Goal: Task Accomplishment & Management: Complete application form

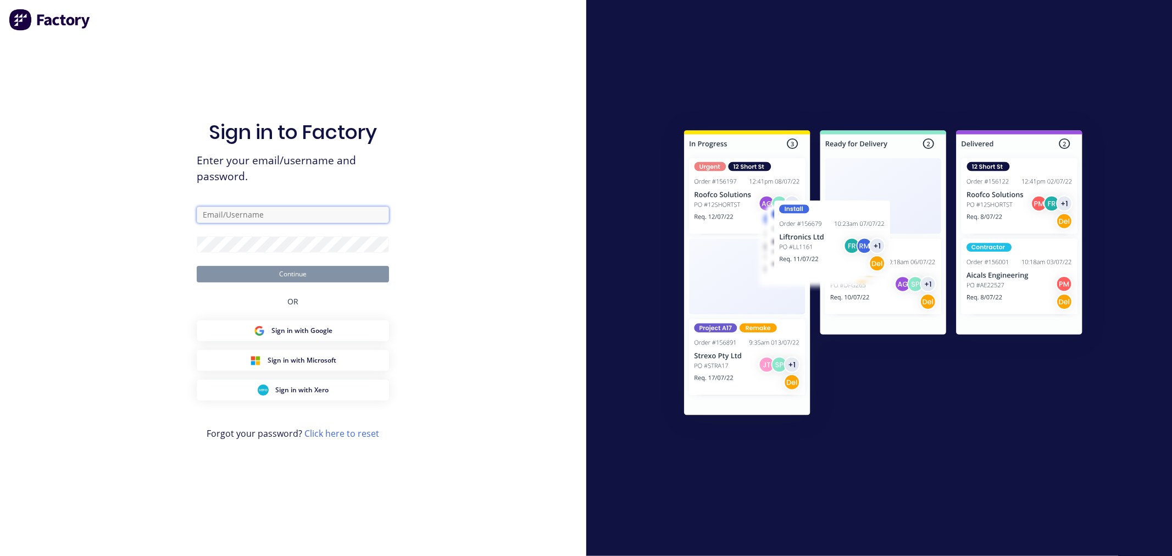
type input "[EMAIL_ADDRESS][PERSON_NAME][DOMAIN_NAME]"
click at [261, 273] on button "Continue" at bounding box center [293, 274] width 192 height 16
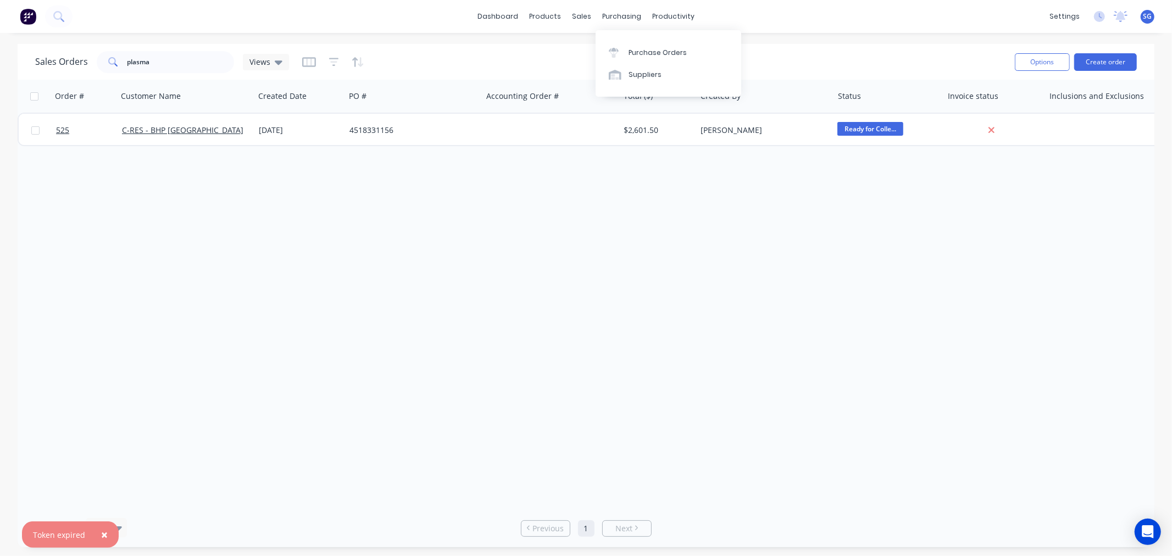
click at [640, 40] on div "Purchase Orders Suppliers" at bounding box center [669, 63] width 146 height 67
click at [645, 50] on div "Purchase Orders" at bounding box center [658, 53] width 58 height 10
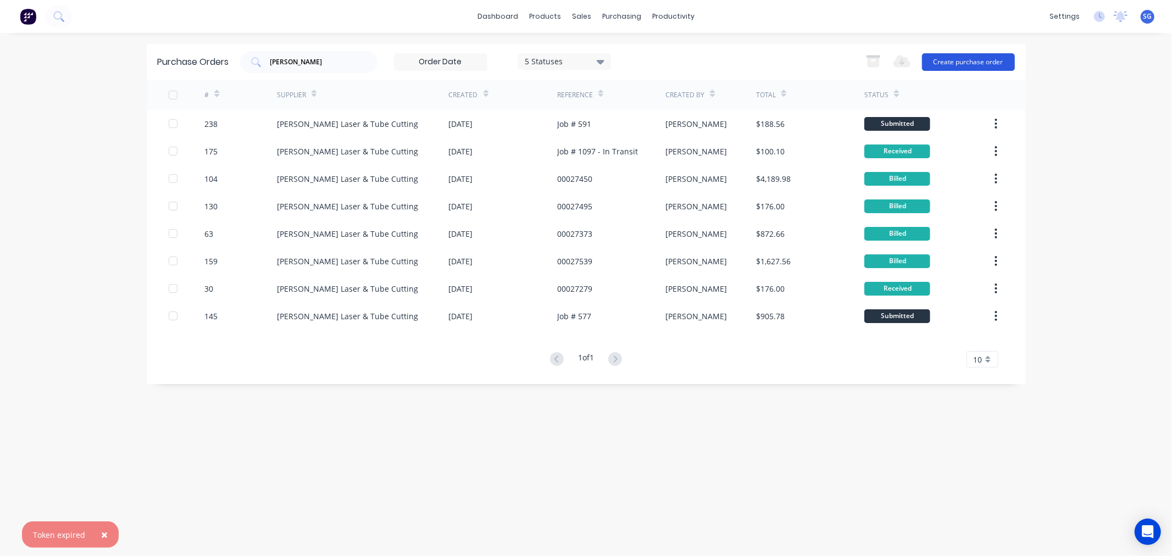
click at [970, 64] on button "Create purchase order" at bounding box center [968, 62] width 93 height 18
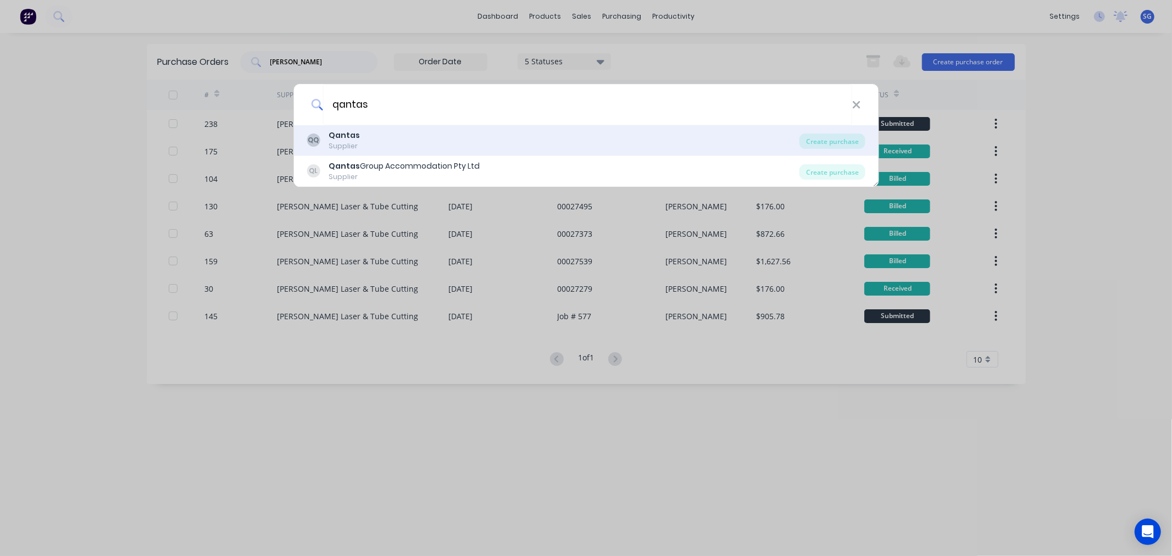
type input "qantas"
click at [409, 140] on div "QQ Qantas Supplier" at bounding box center [553, 140] width 493 height 21
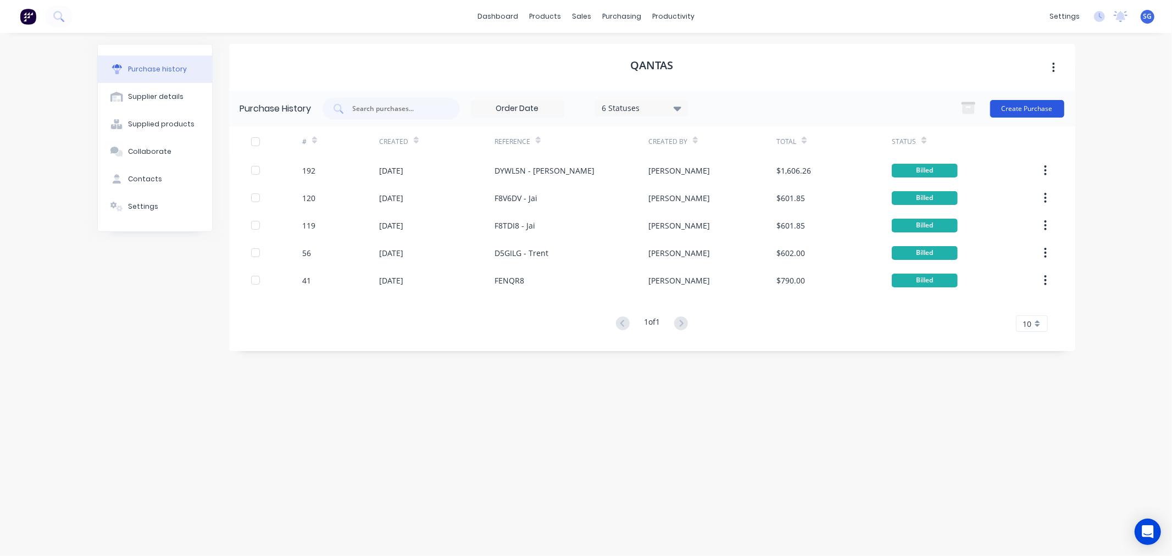
click at [1016, 114] on button "Create Purchase" at bounding box center [1027, 109] width 74 height 18
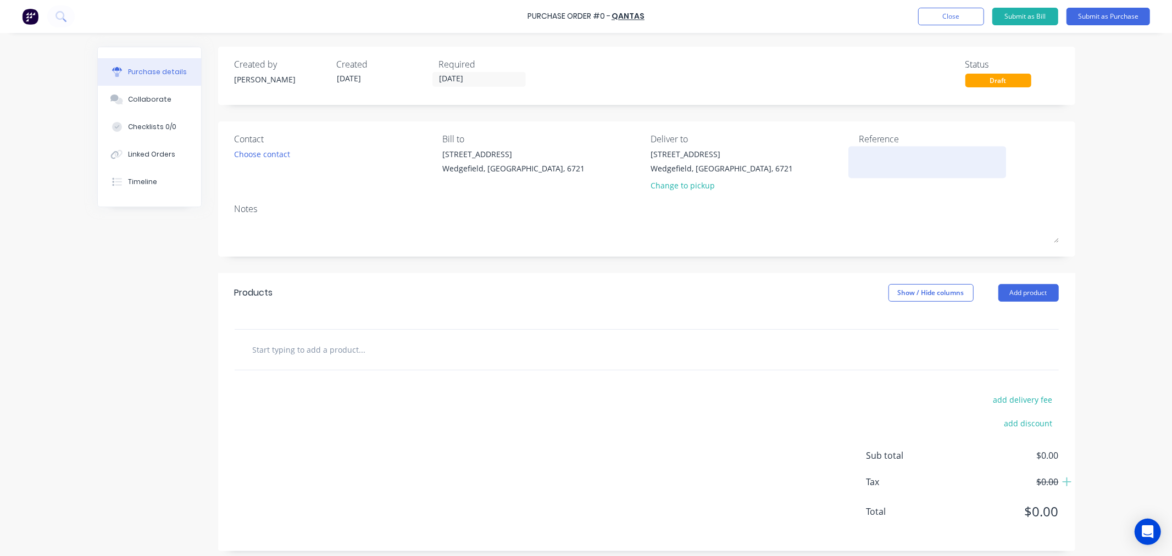
click at [902, 168] on textarea at bounding box center [927, 160] width 137 height 25
paste textarea "FOXMSX"
type textarea "FOXMSX"
type textarea "x"
type textarea "FOXMSX -"
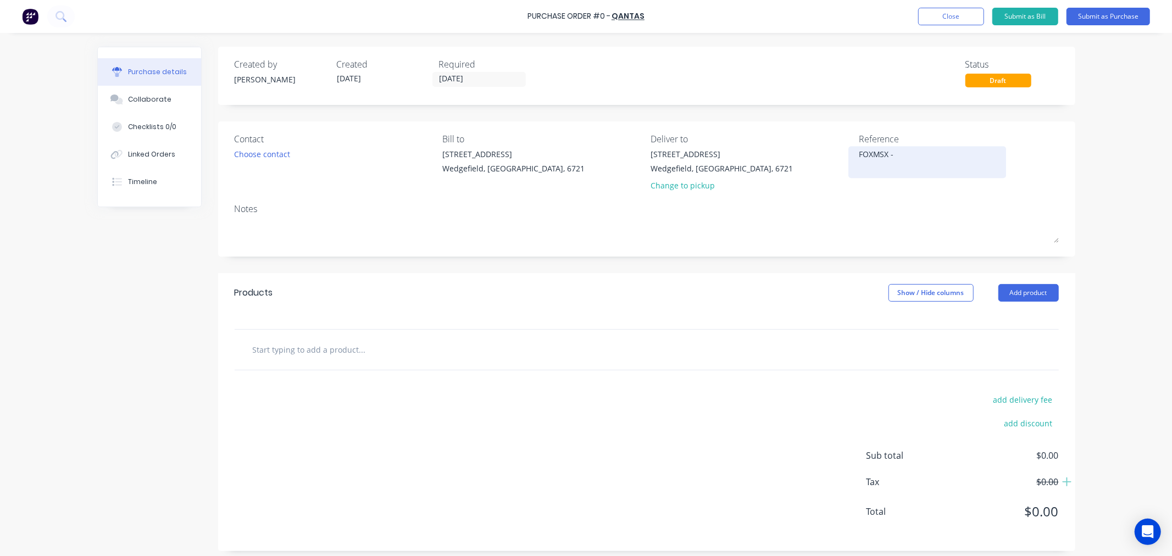
type textarea "x"
type textarea "FOXMSX -"
type textarea "x"
type textarea "FOXMSX - M"
type textarea "x"
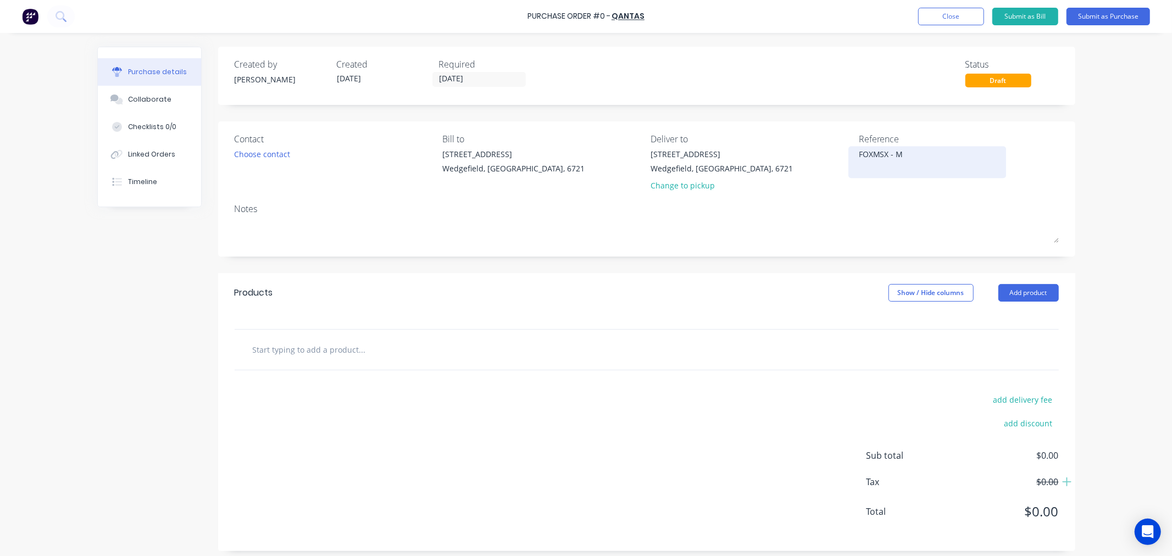
type textarea "FOXMSX - Ma"
type textarea "x"
type textarea "FOXMSX - Mat"
type textarea "x"
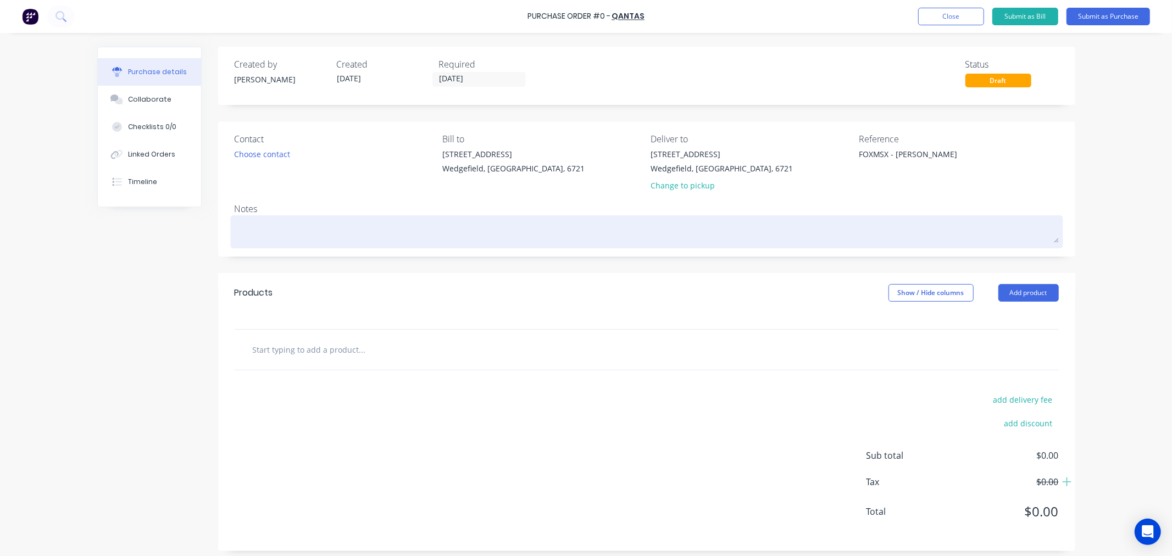
type textarea "FOXMSX - [PERSON_NAME]"
type textarea "x"
type textarea "FOXMSX - [PERSON_NAME]"
click at [254, 237] on textarea at bounding box center [647, 230] width 824 height 25
type textarea "x"
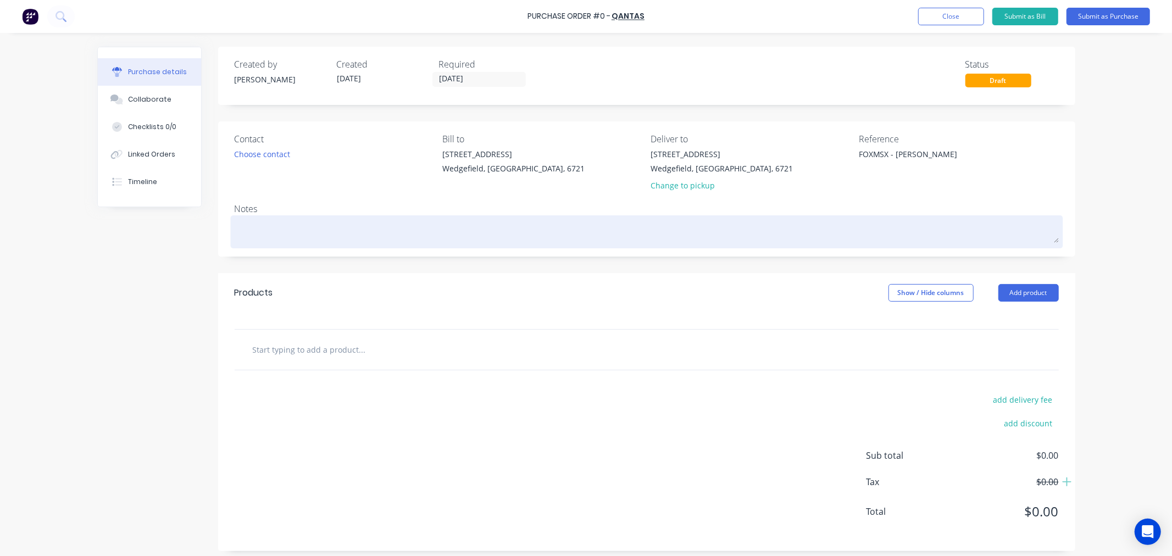
type textarea "F"
type textarea "x"
type textarea "Fi"
type textarea "x"
type textarea "Fin"
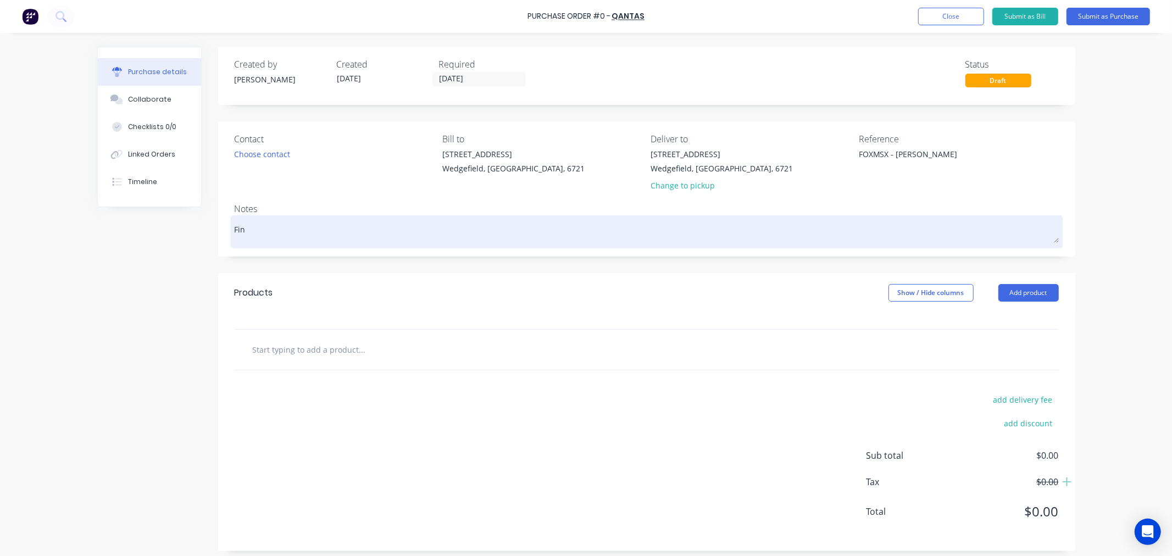
type textarea "x"
type textarea "Fina"
type textarea "x"
type textarea "Final"
type textarea "x"
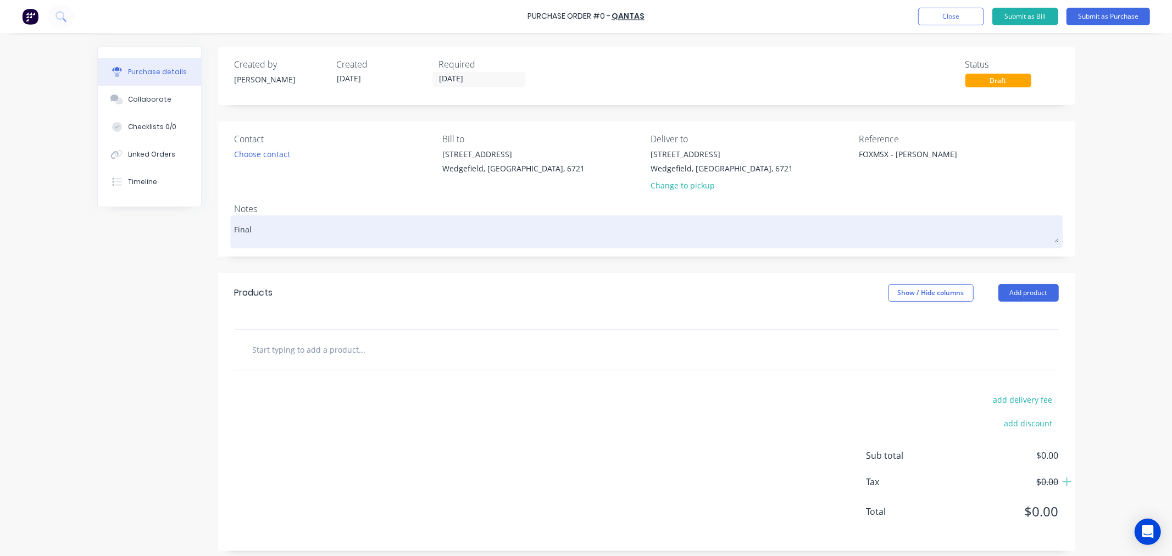
type textarea "Final"
type textarea "x"
type textarea "Final F"
type textarea "x"
type textarea "Final Fl"
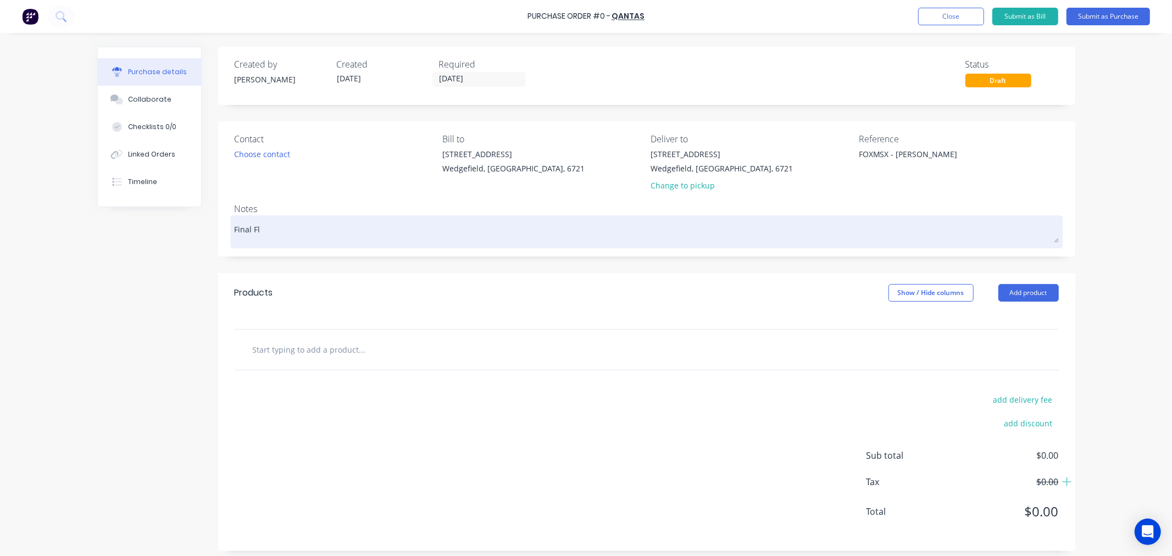
type textarea "x"
type textarea "Final Fli"
type textarea "x"
type textarea "Final Flig"
type textarea "x"
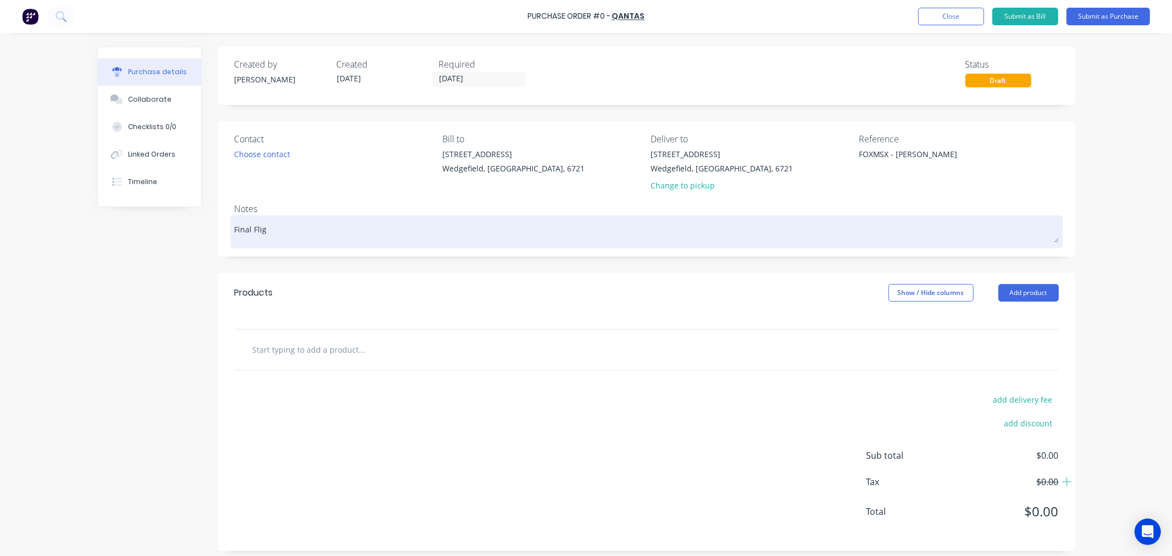
type textarea "Final Fligh"
type textarea "x"
type textarea "Final Flight"
type textarea "x"
type textarea "Final Fligh"
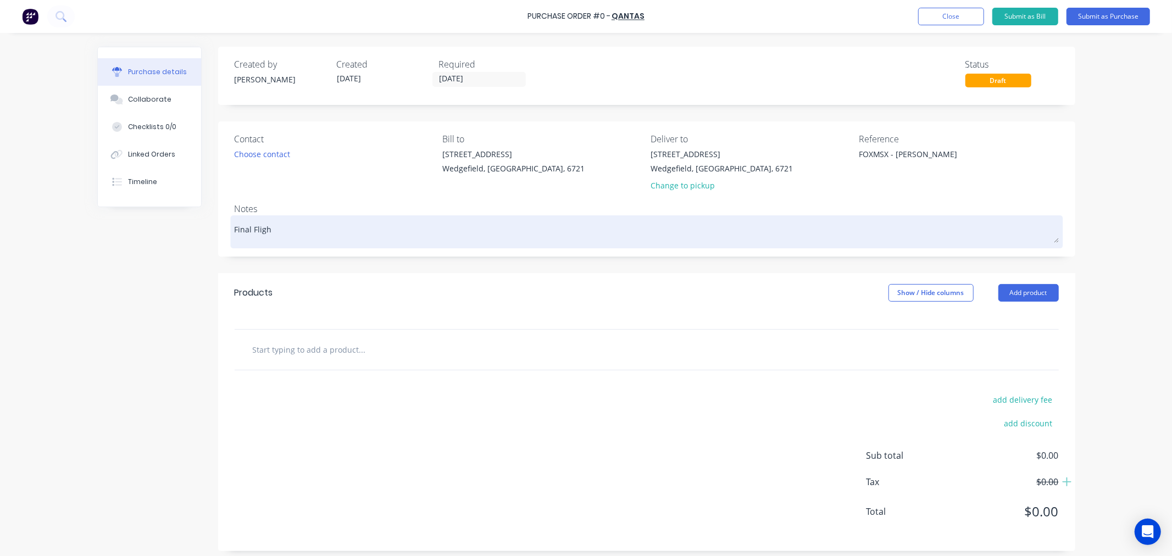
type textarea "x"
type textarea "Final Flig"
type textarea "x"
type textarea "Final Fli"
type textarea "x"
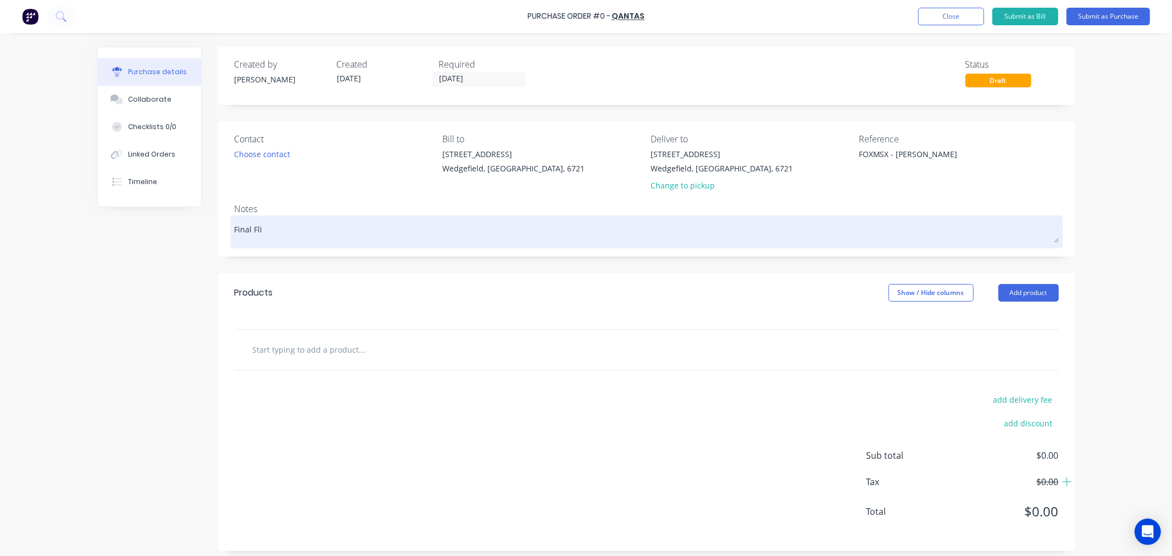
type textarea "Final Fl"
type textarea "x"
type textarea "Final"
type textarea "x"
type textarea "Final"
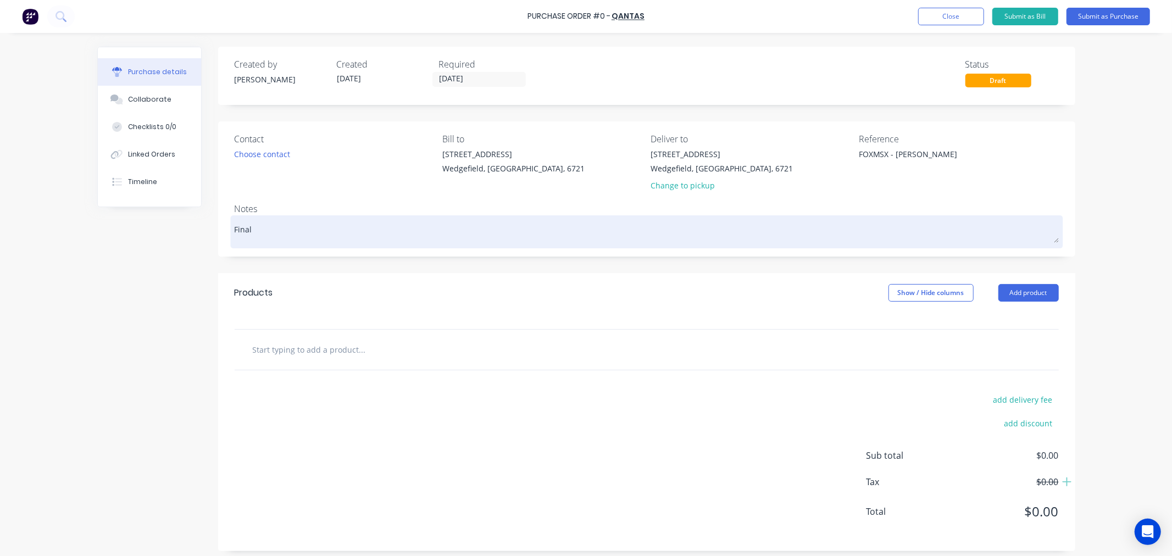
type textarea "x"
type textarea "Fina"
type textarea "x"
type textarea "Fin"
type textarea "x"
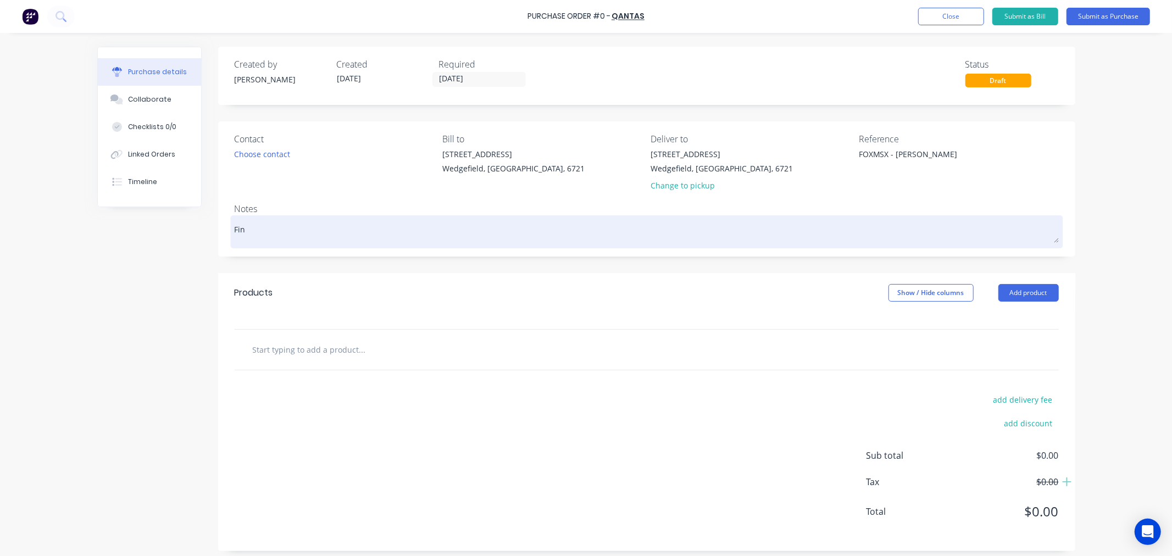
type textarea "Fi"
type textarea "x"
type textarea "F"
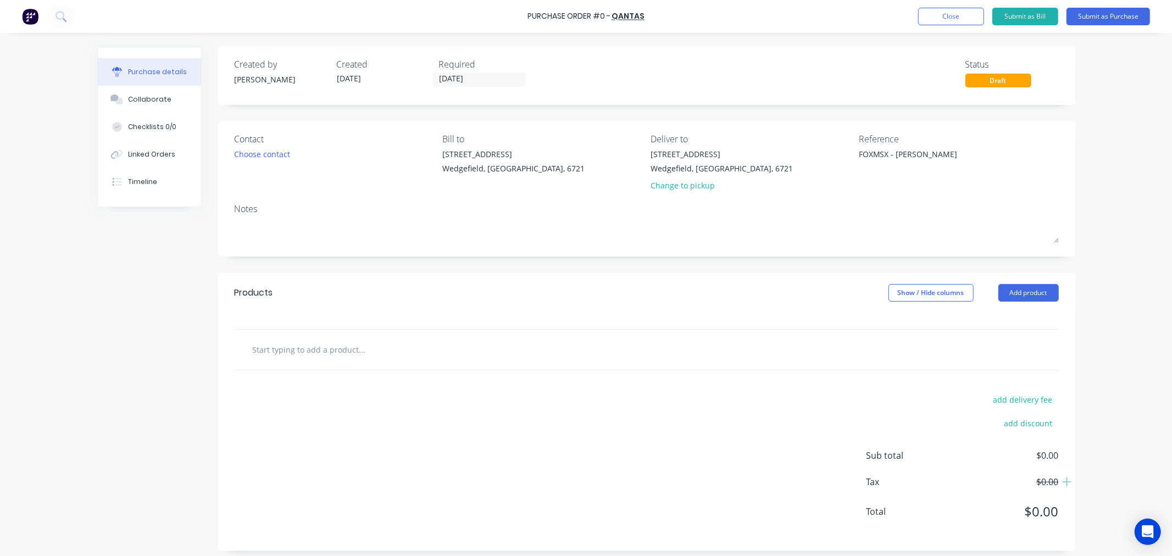
click at [265, 349] on input "text" at bounding box center [362, 350] width 220 height 22
type textarea "x"
type input "O"
type textarea "x"
type input "On"
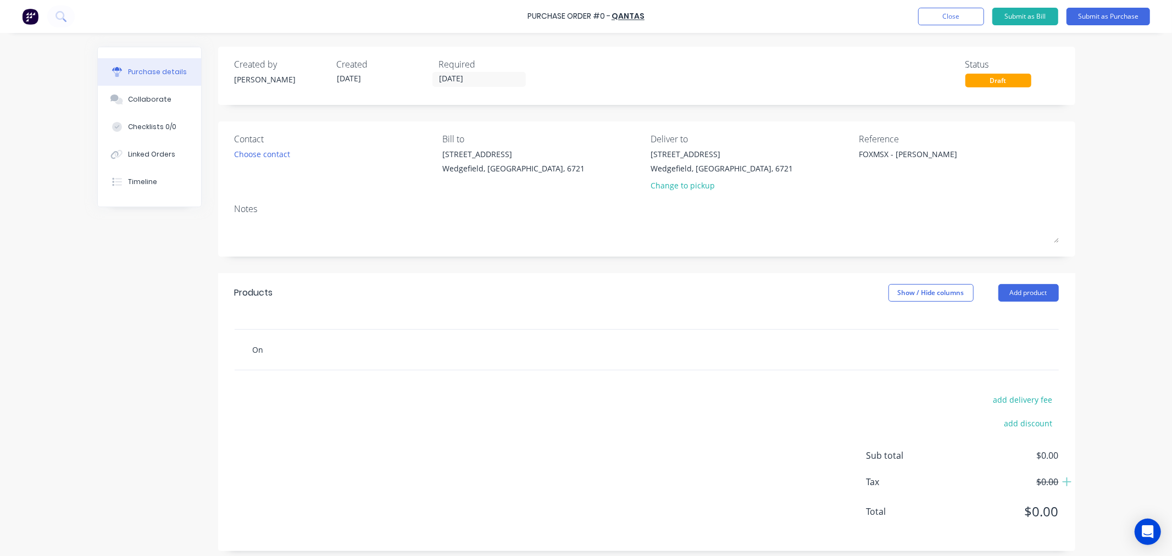
type textarea "x"
type input "One"
type textarea "x"
type input "One"
type textarea "x"
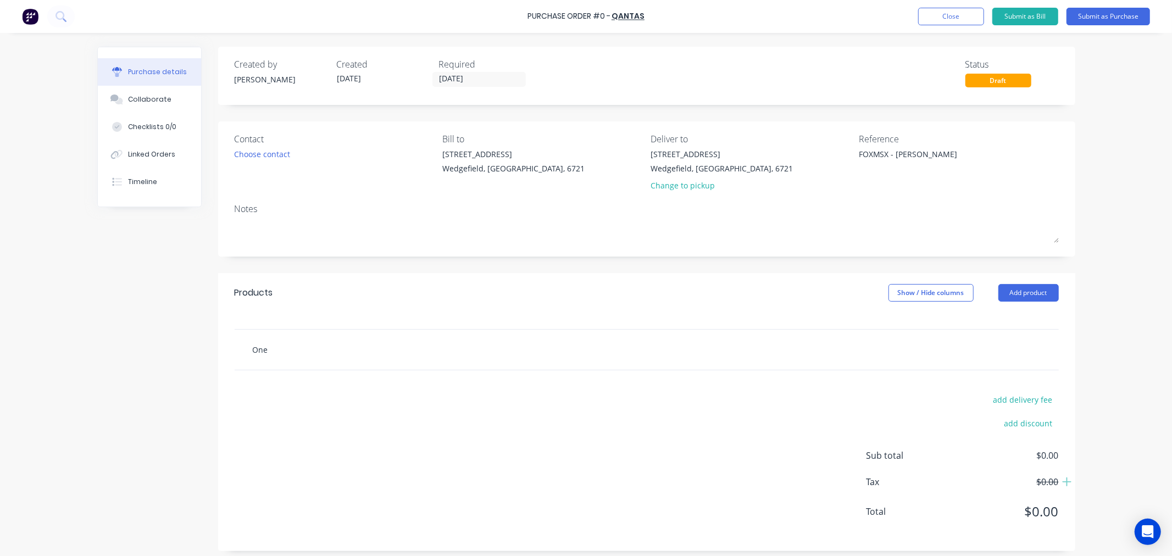
type input "One W"
type textarea "x"
type input "One Wa"
type textarea "x"
type input "One Way"
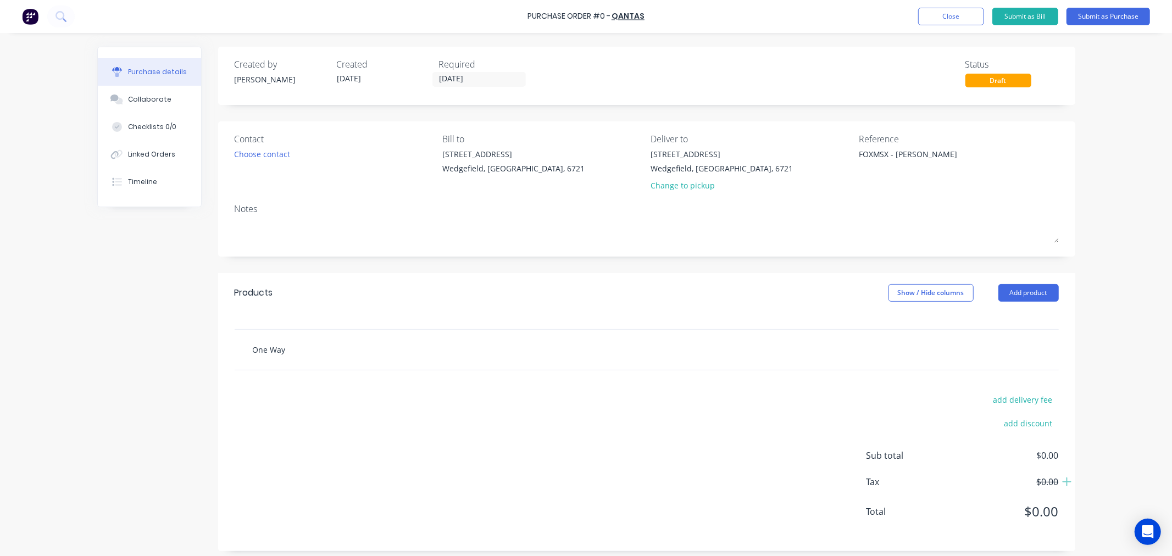
type textarea "x"
type input "One Way"
type textarea "x"
type input "One Way F"
type textarea "x"
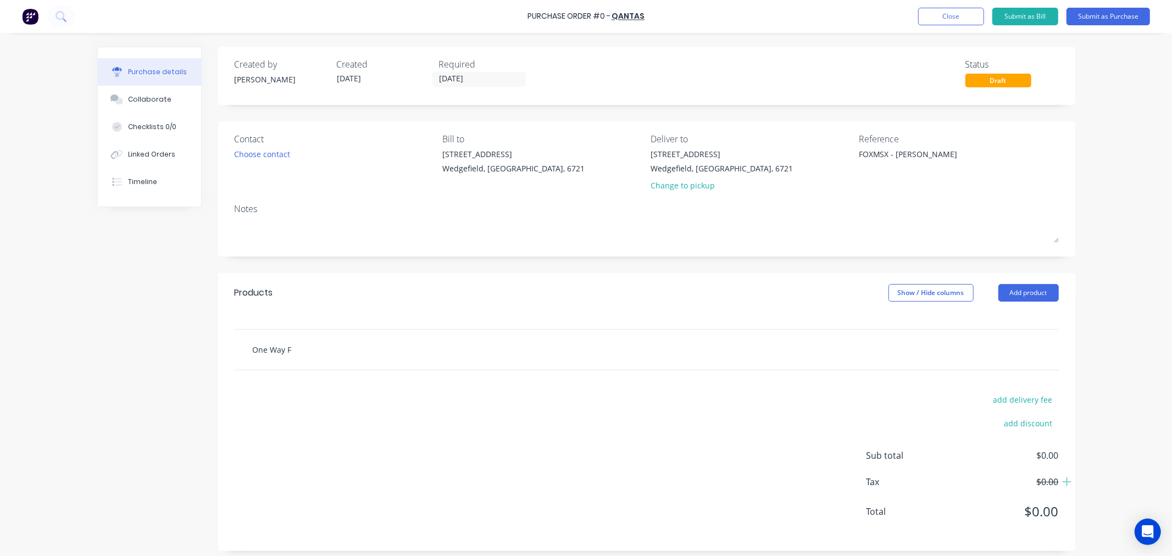
type input "One Way Fl"
type textarea "x"
type input "One Way Fli"
type textarea "x"
type input "One Way Flig"
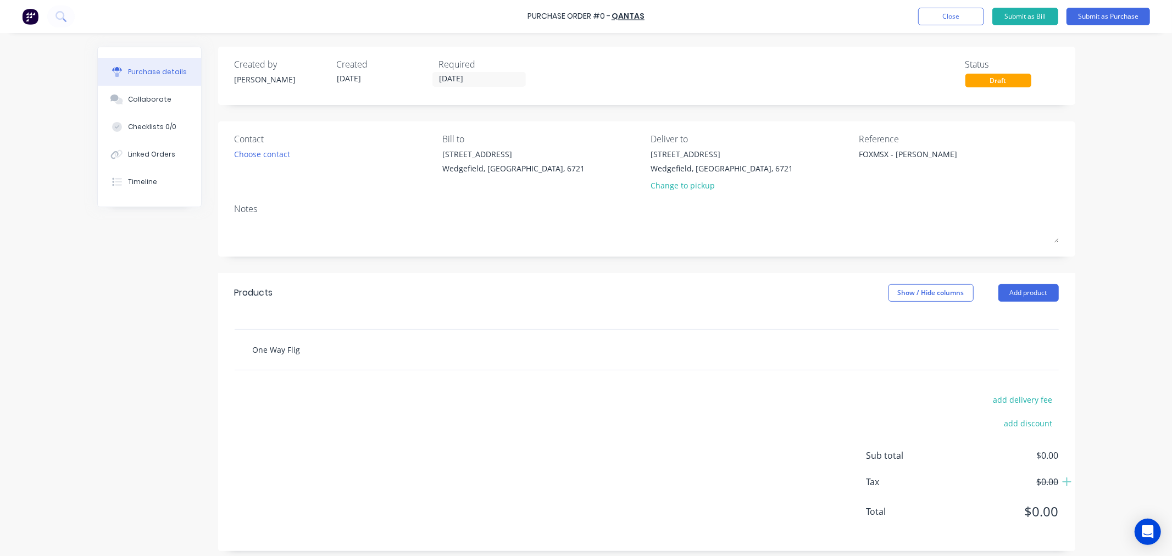
type textarea "x"
type input "One Way Fligh"
type textarea "x"
type input "One Way Flight"
type textarea "x"
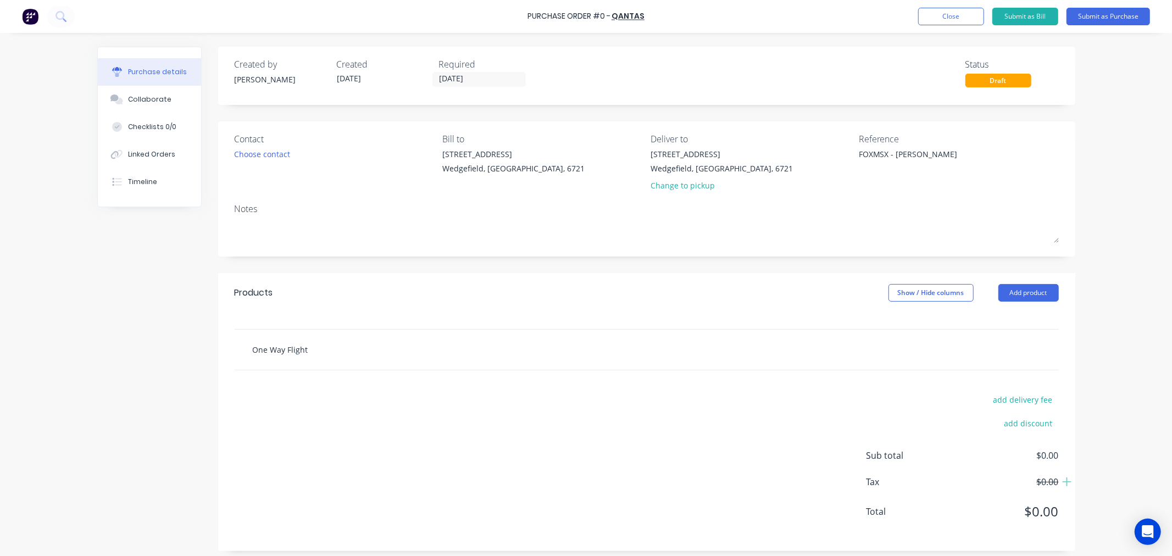
type input "One Way Flight"
type textarea "x"
type input "One Way Flight f"
type textarea "x"
type input "One Way Flight fo"
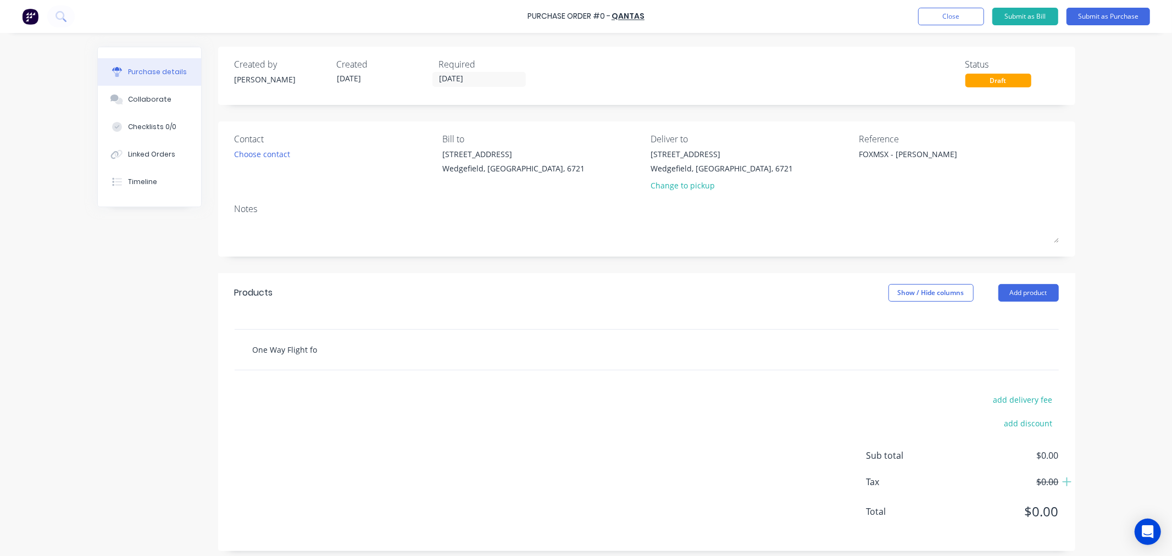
type textarea "x"
type input "One Way Flight for"
type textarea "x"
type input "One Way Flight for"
type textarea "x"
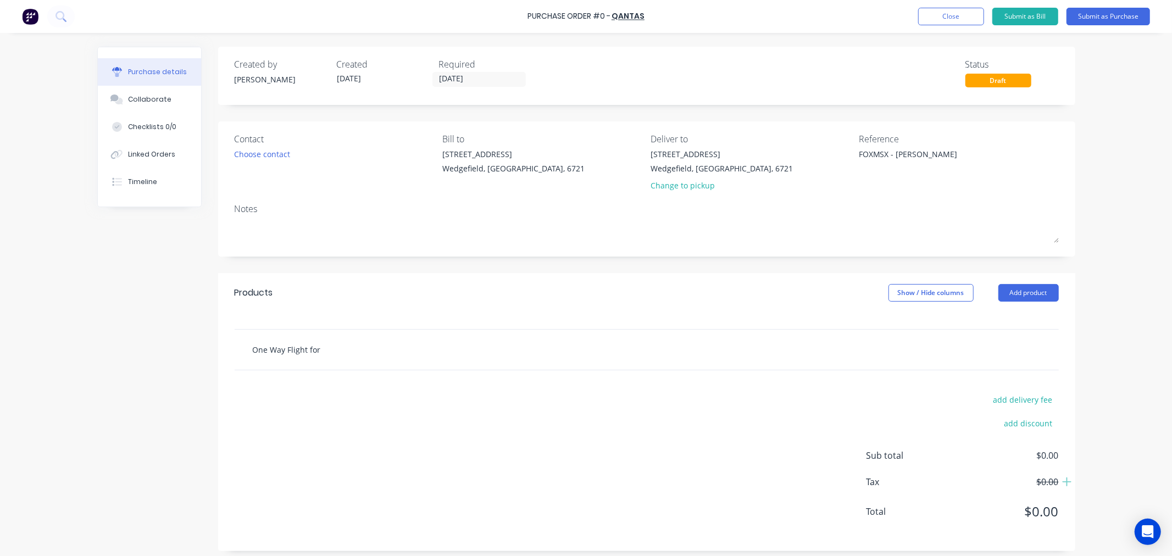
type input "One Way Flight for J"
type textarea "x"
type input "One Way Flight for"
type textarea "x"
type input "One Way Flight for M"
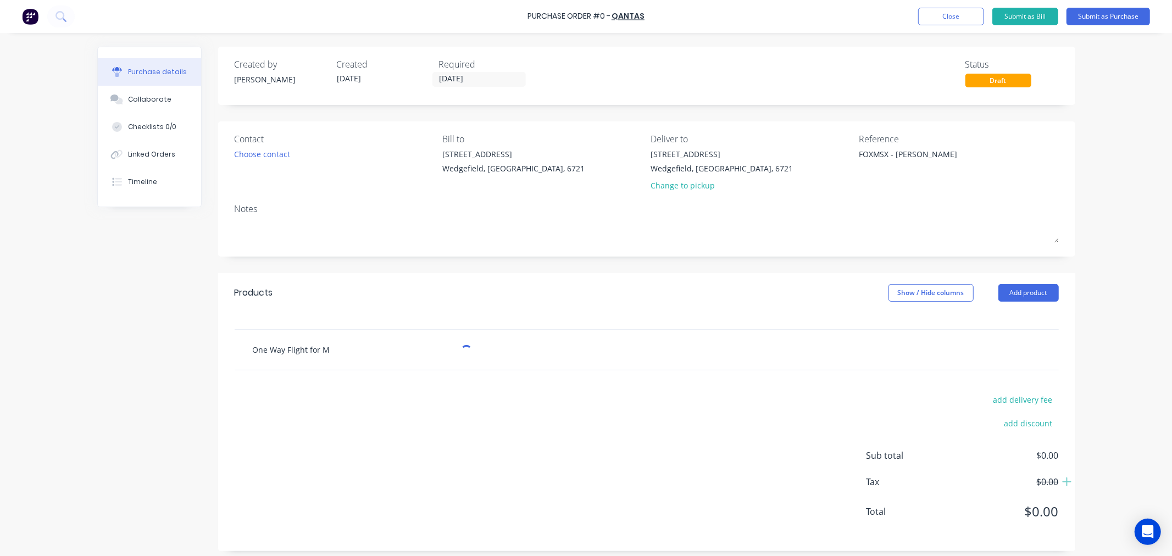
type textarea "x"
type input "One Way Flight for Ma"
type textarea "x"
type input "One Way Flight for Mat"
type textarea "x"
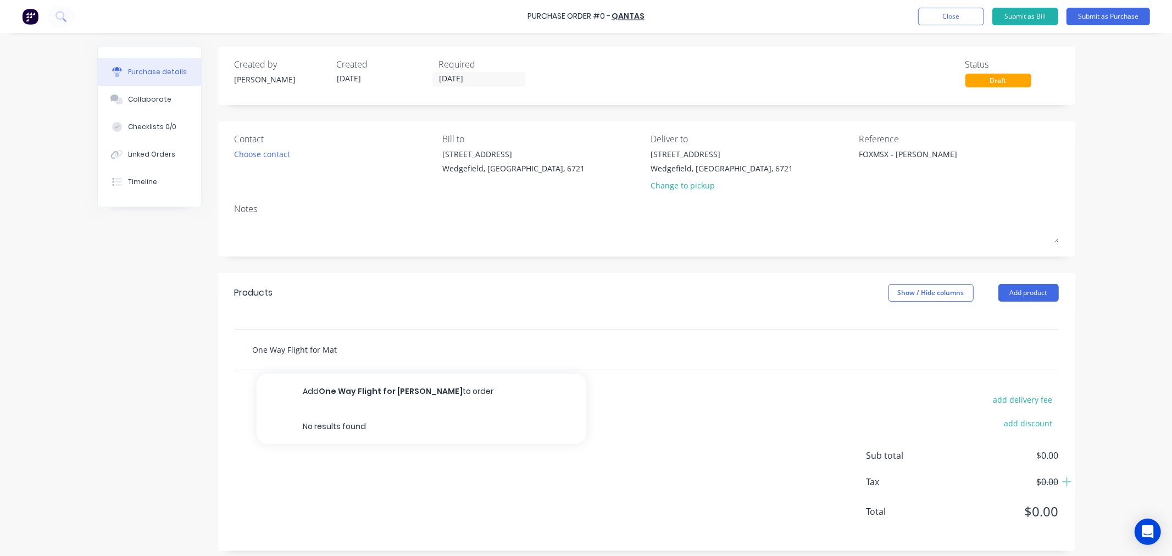
type input "One Way Flight for [PERSON_NAME]"
type textarea "x"
type input "One Way Flight for [PERSON_NAME]"
type textarea "x"
type input "One Way Flight for [PERSON_NAME]"
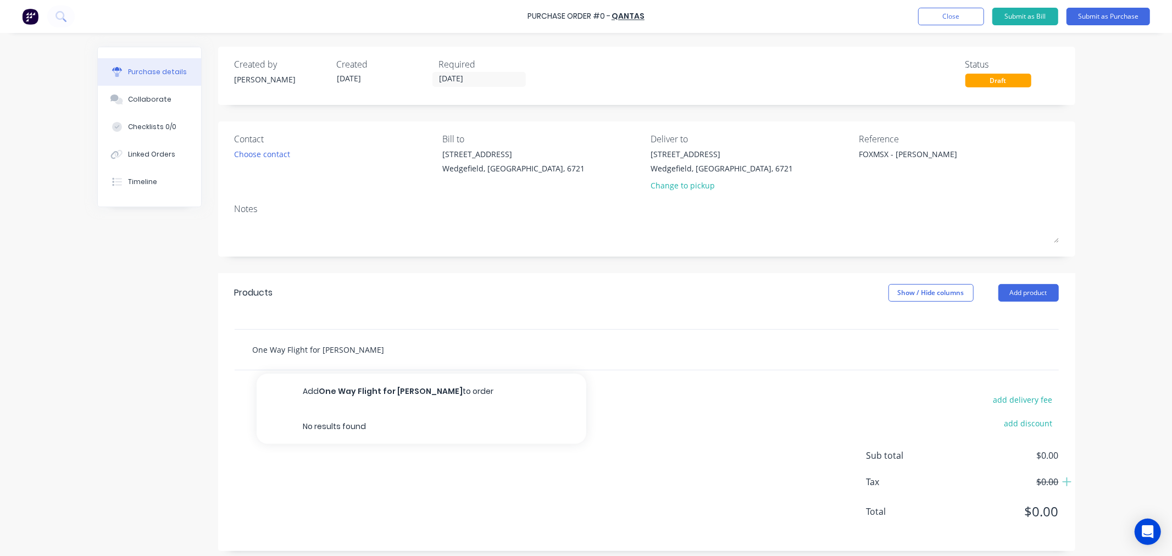
type textarea "x"
type input "One Way Flight for [PERSON_NAME]"
type textarea "x"
type input "One Way Flight for [PERSON_NAME]"
type textarea "x"
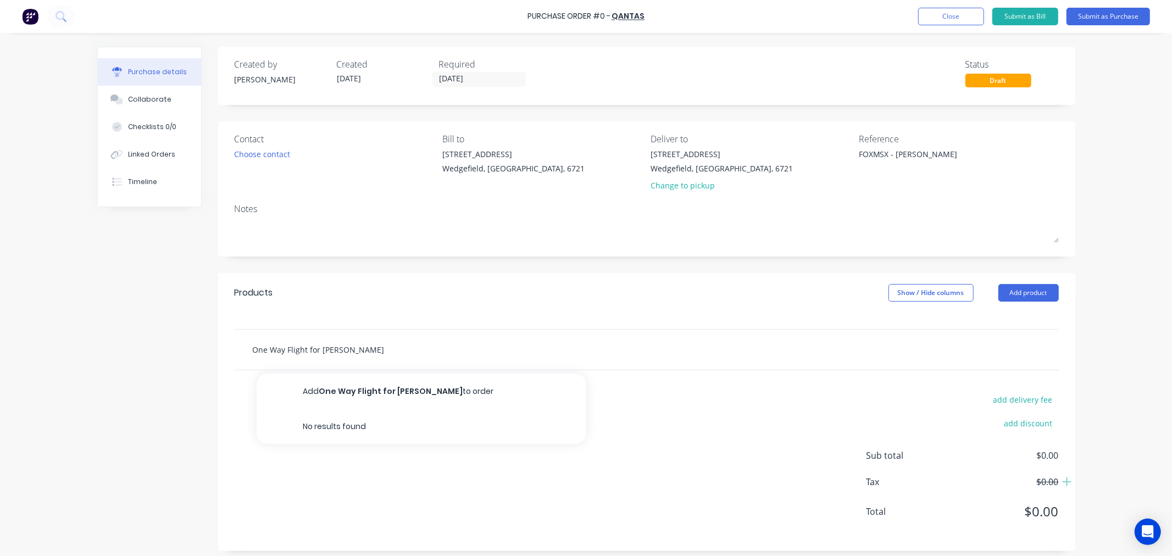
type input "One Way Flight for [PERSON_NAME]"
type textarea "x"
type input "One Way Flight for [PERSON_NAME]"
type textarea "x"
type input "One Way Flight for [PERSON_NAME]"
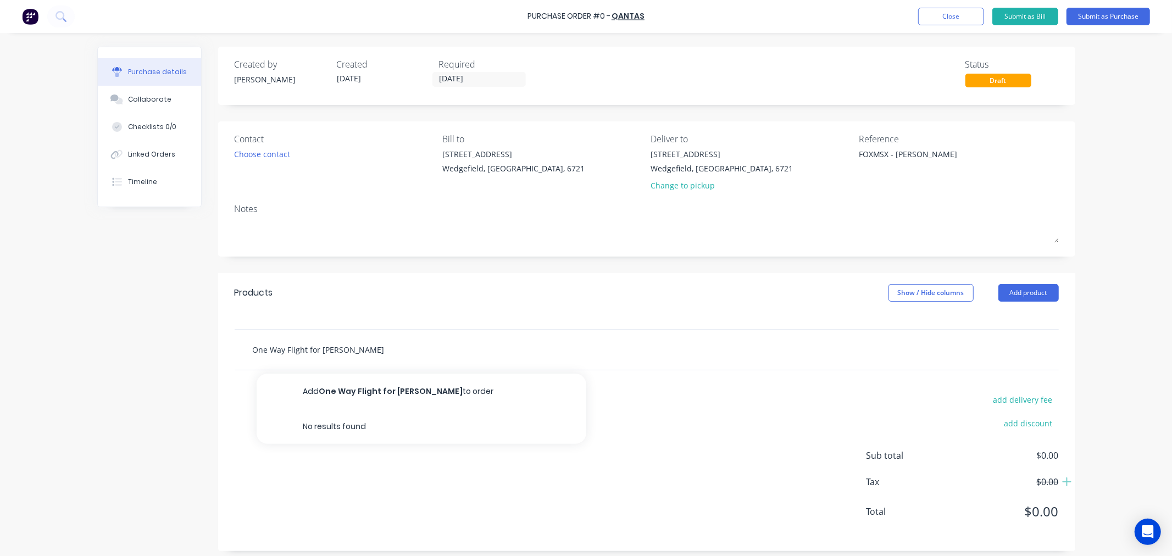
type textarea "x"
type input "One Way Flight for [PERSON_NAME]"
type textarea "x"
type input "One Way Flight for [PERSON_NAME]"
type textarea "x"
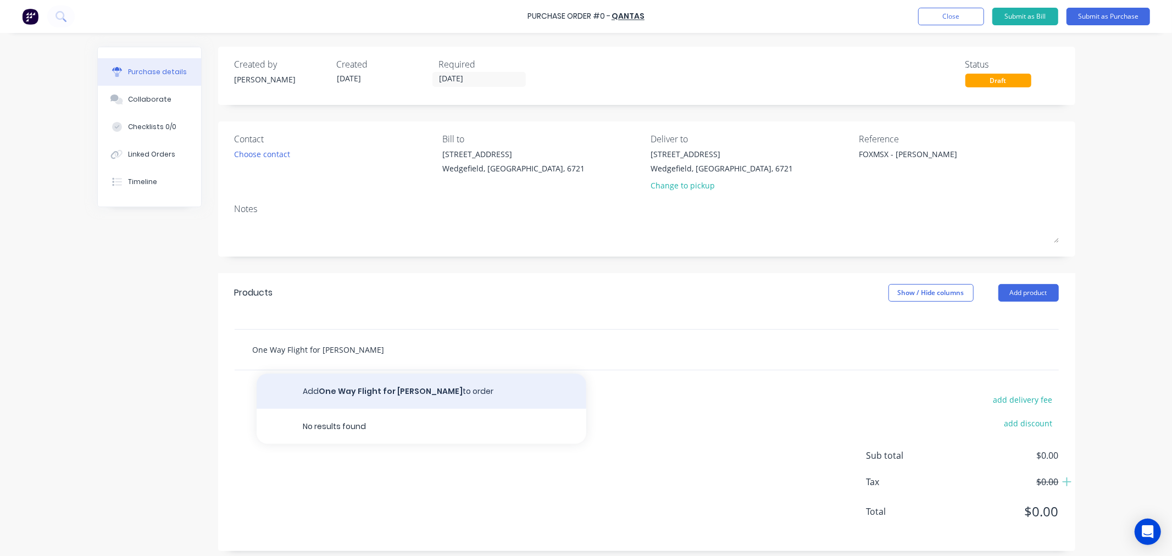
type input "One Way Flight for [PERSON_NAME]"
click at [342, 395] on button "Add One Way Flight for [PERSON_NAME] to order" at bounding box center [422, 391] width 330 height 35
type textarea "x"
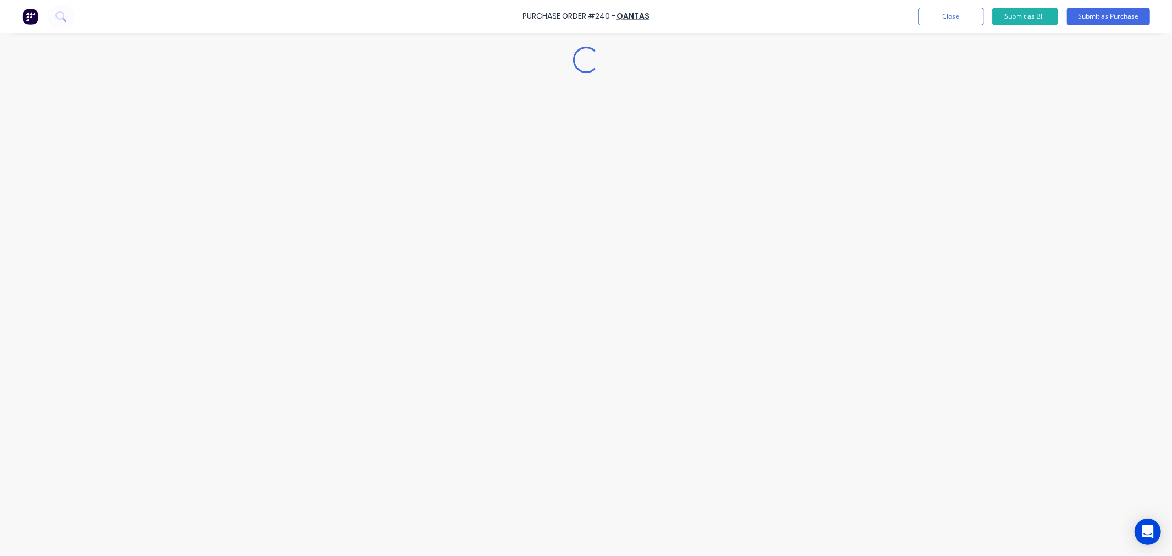
click at [347, 389] on div "Loading..." at bounding box center [586, 261] width 1000 height 501
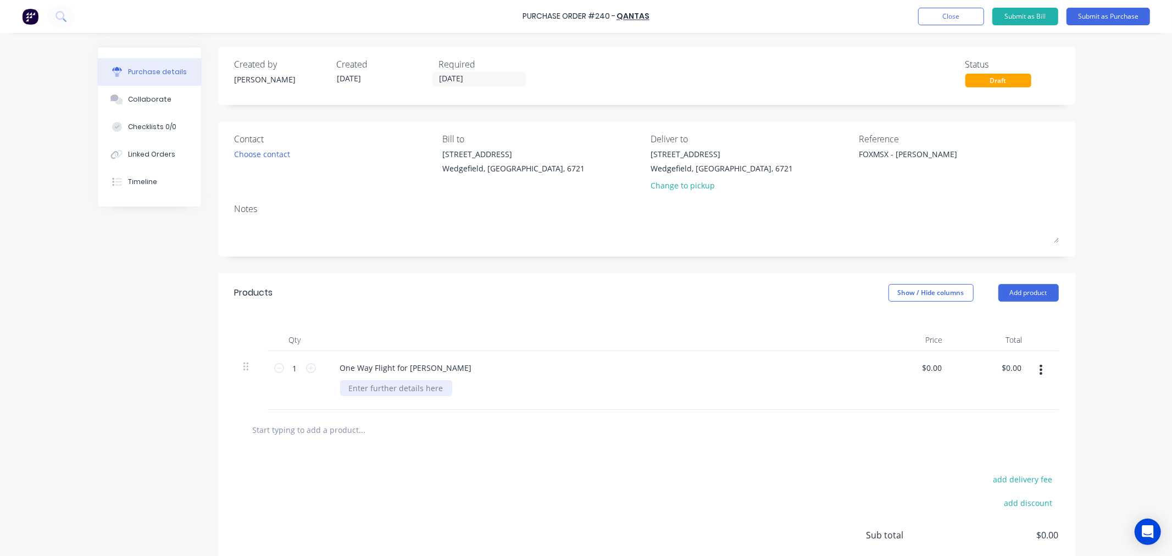
type textarea "x"
click at [367, 382] on div at bounding box center [396, 388] width 112 height 16
type textarea "x"
type input "0.00"
type textarea "x"
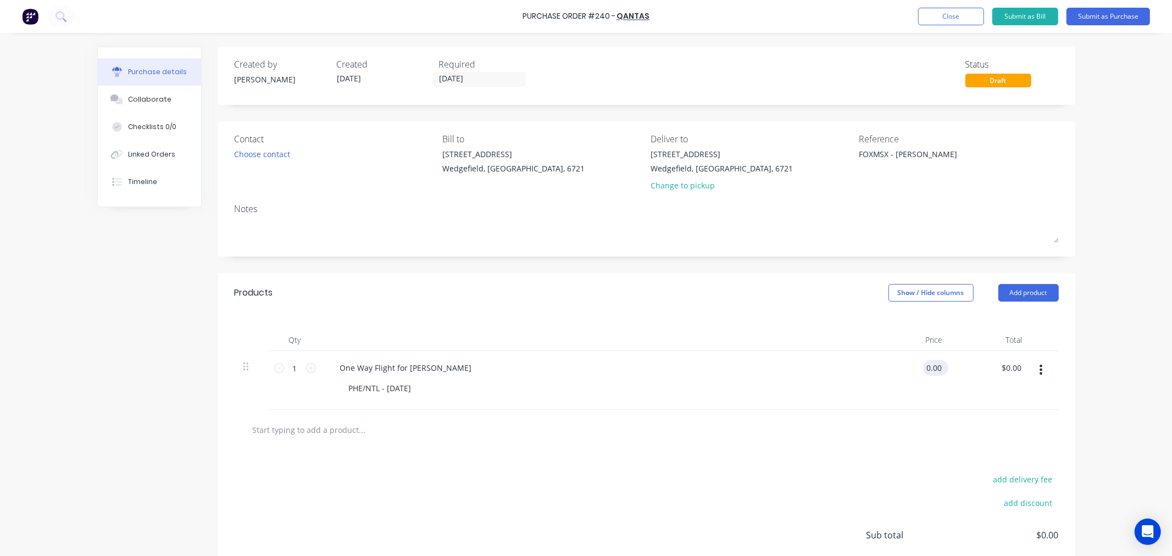
type input "$0.00"
click at [942, 366] on div "$0.00 0.00" at bounding box center [935, 368] width 25 height 16
type textarea "x"
type input "0.00"
click at [935, 369] on input "0.00" at bounding box center [933, 368] width 21 height 16
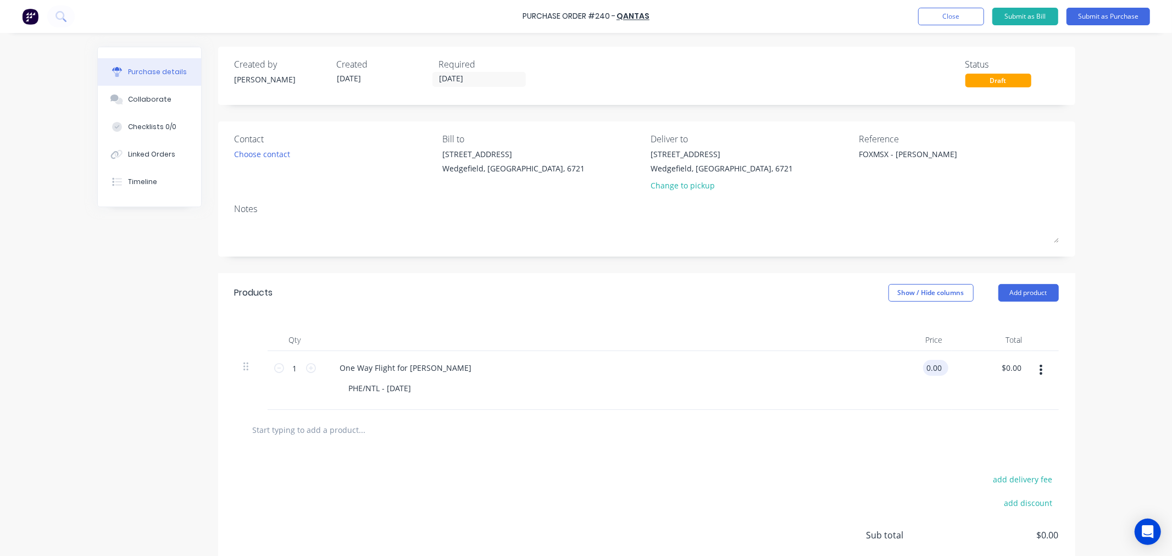
type textarea "x"
click at [935, 369] on input "0.00" at bounding box center [933, 368] width 21 height 16
type input "1394.34"
type textarea "x"
type input "$1,394.34"
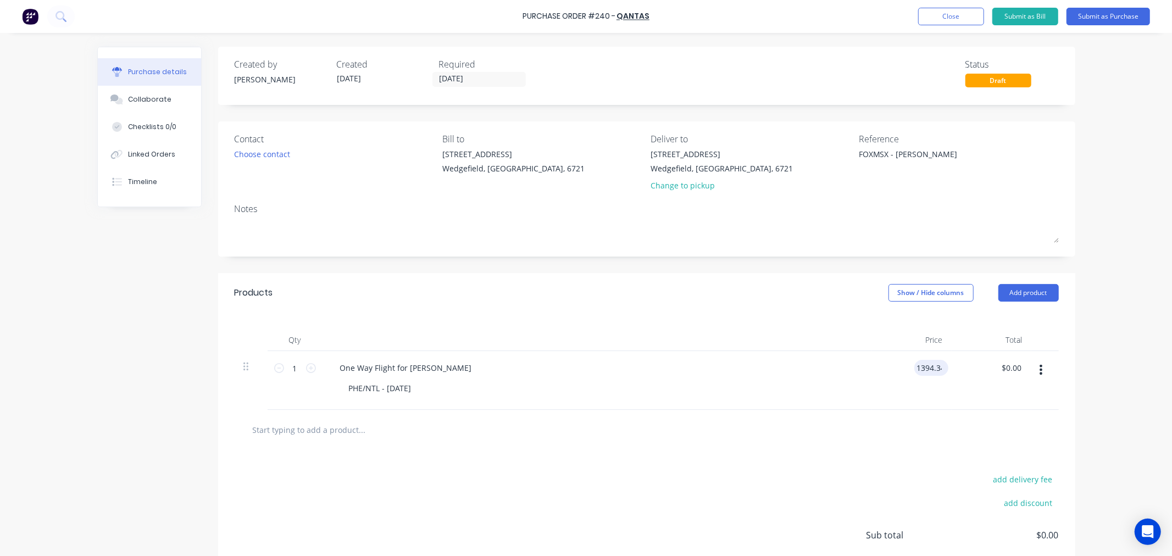
type input "1394.34"
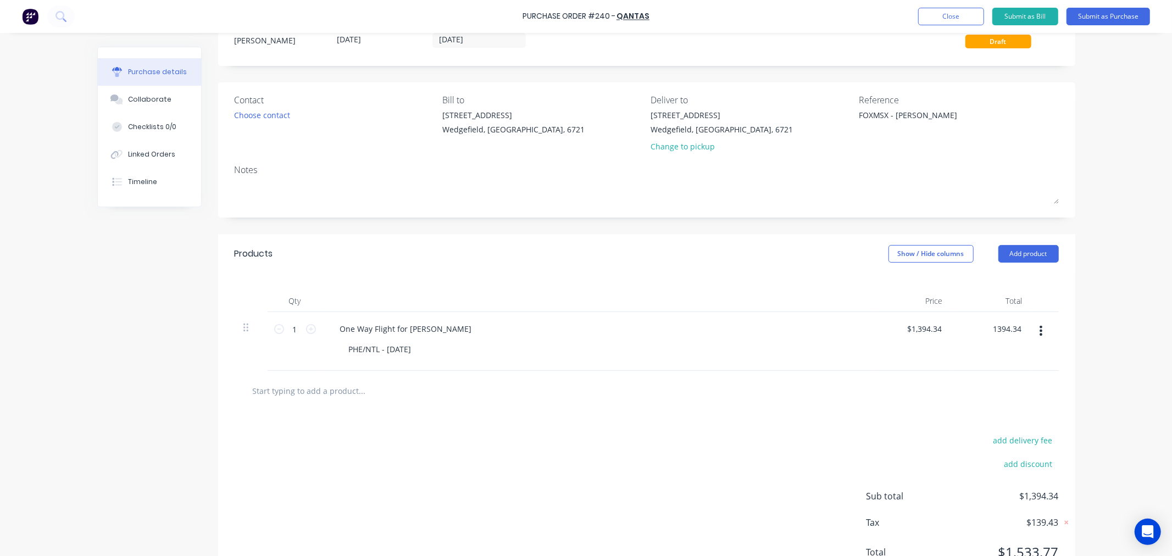
scroll to position [87, 0]
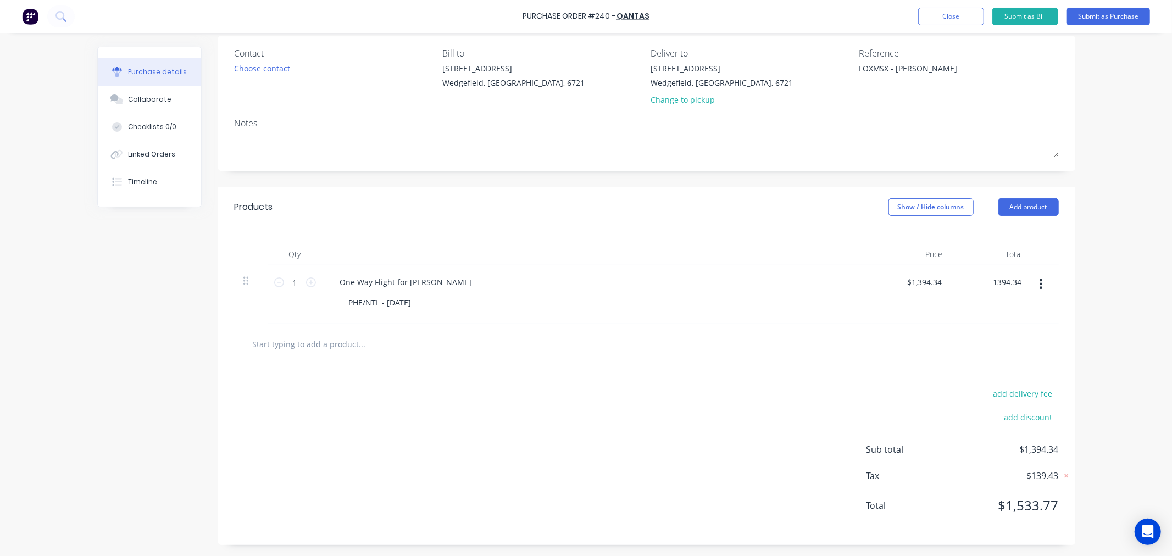
type textarea "x"
type input "1394.34"
type textarea "x"
type input "1394.34"
type input "$1,394.34"
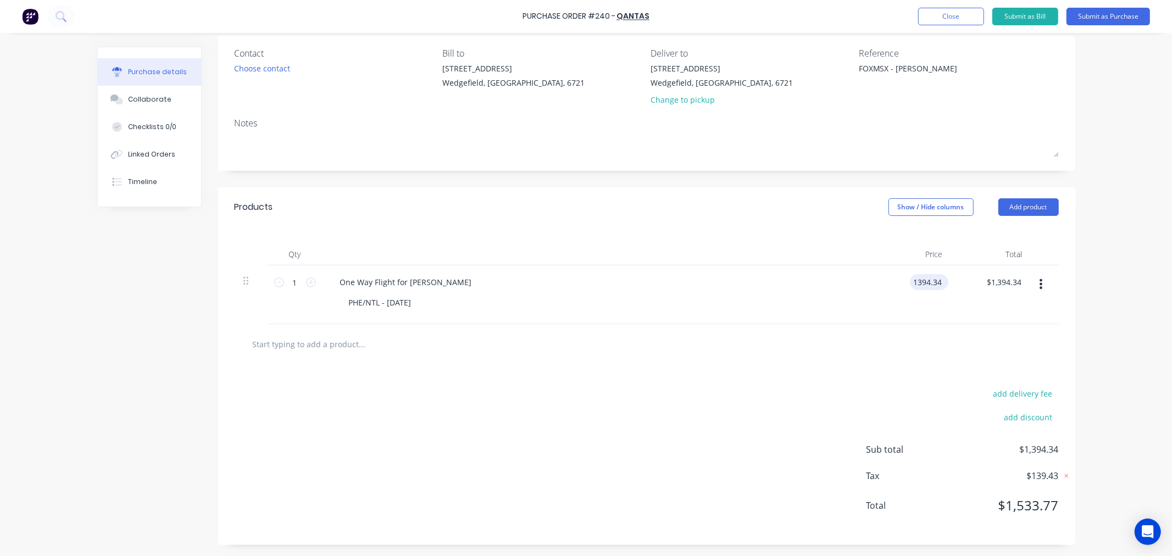
click at [937, 279] on input "1394.34" at bounding box center [927, 282] width 34 height 16
type textarea "x"
click at [937, 279] on input "1394.34" at bounding box center [927, 282] width 34 height 16
paste input ",275.35"
type input "$1,394.34"
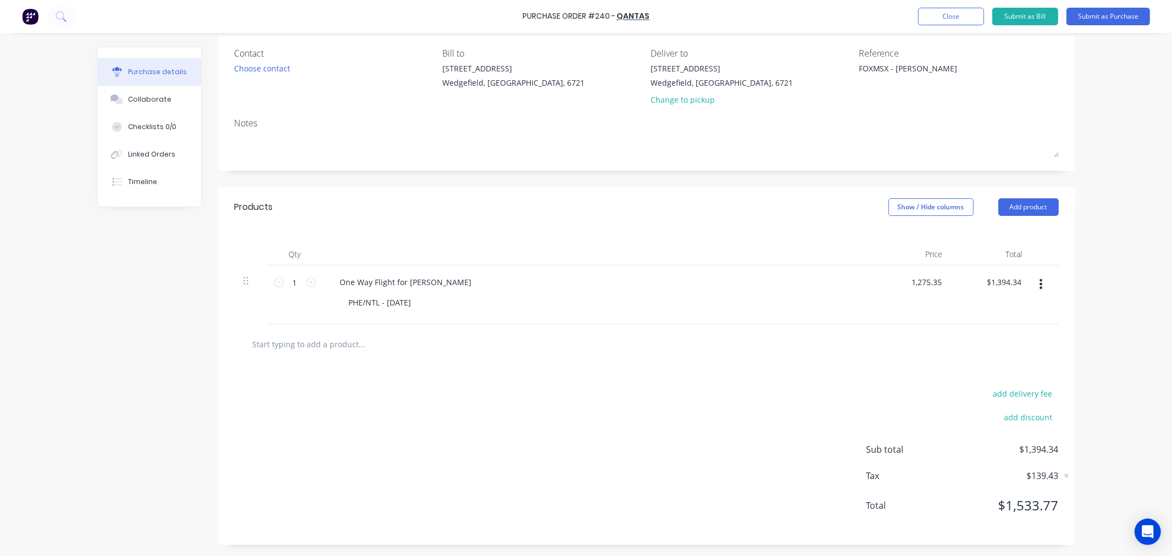
type input "1394.34"
type textarea "x"
type input "1394.34"
type input "$1,394.34"
click at [920, 279] on input "1394.34" at bounding box center [924, 282] width 40 height 16
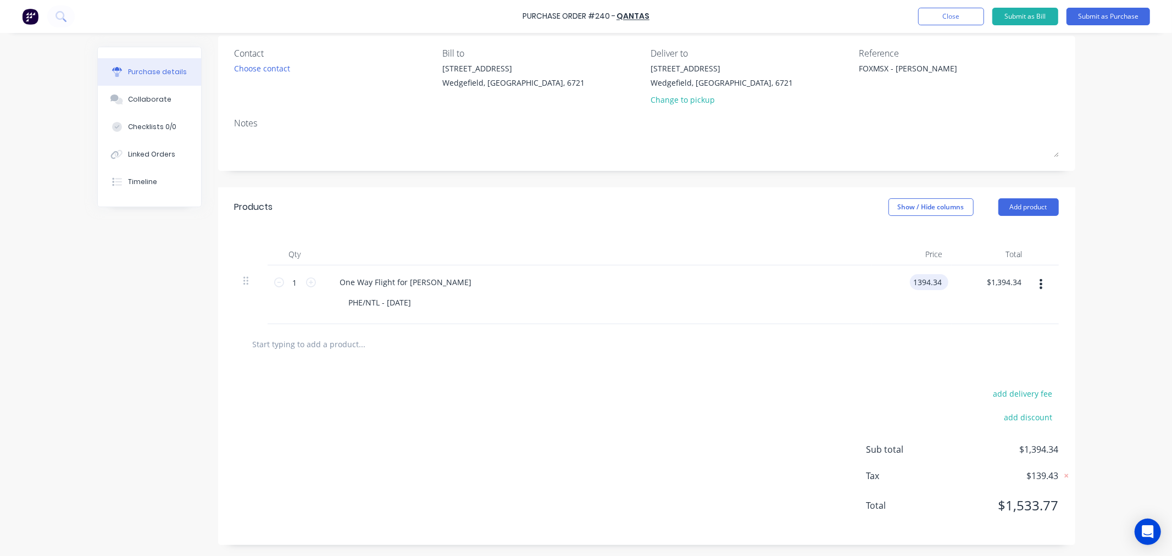
click at [920, 279] on input "1394.34" at bounding box center [927, 282] width 34 height 16
type textarea "x"
type input "1394.34"
click at [915, 284] on input "1394.34" at bounding box center [927, 282] width 34 height 16
type textarea "x"
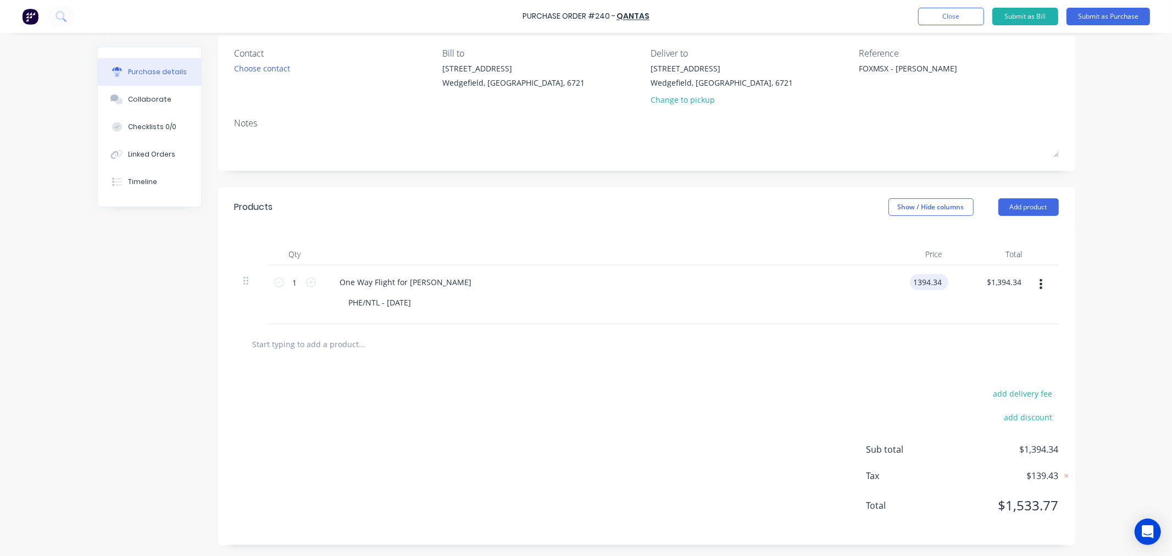
click at [915, 284] on input "1394.34" at bounding box center [927, 282] width 34 height 16
type input "1275.35"
type textarea "x"
type input "$1,275.35"
type input "1275.35"
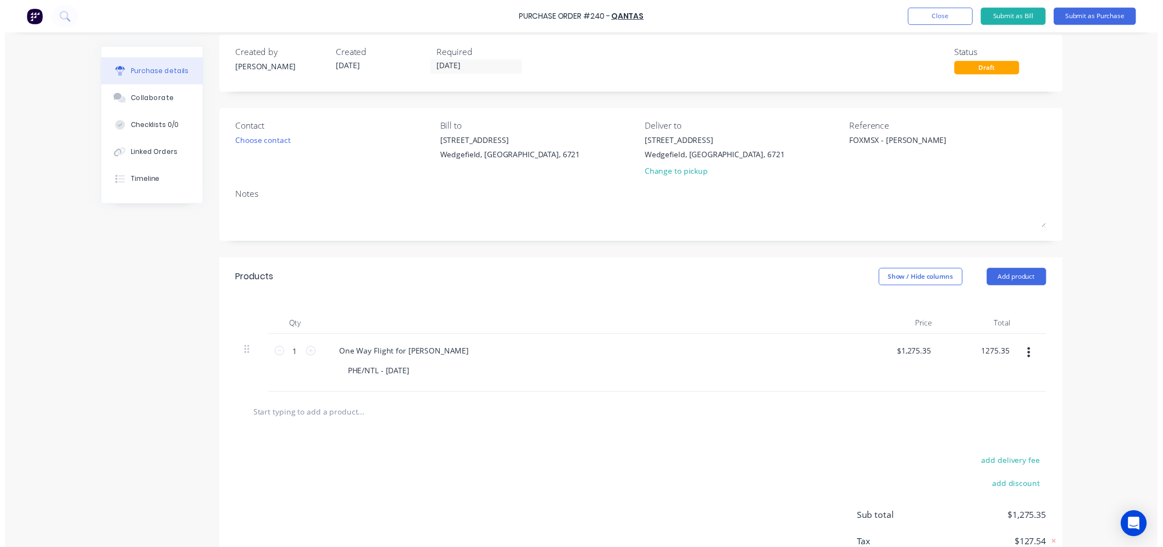
scroll to position [0, 0]
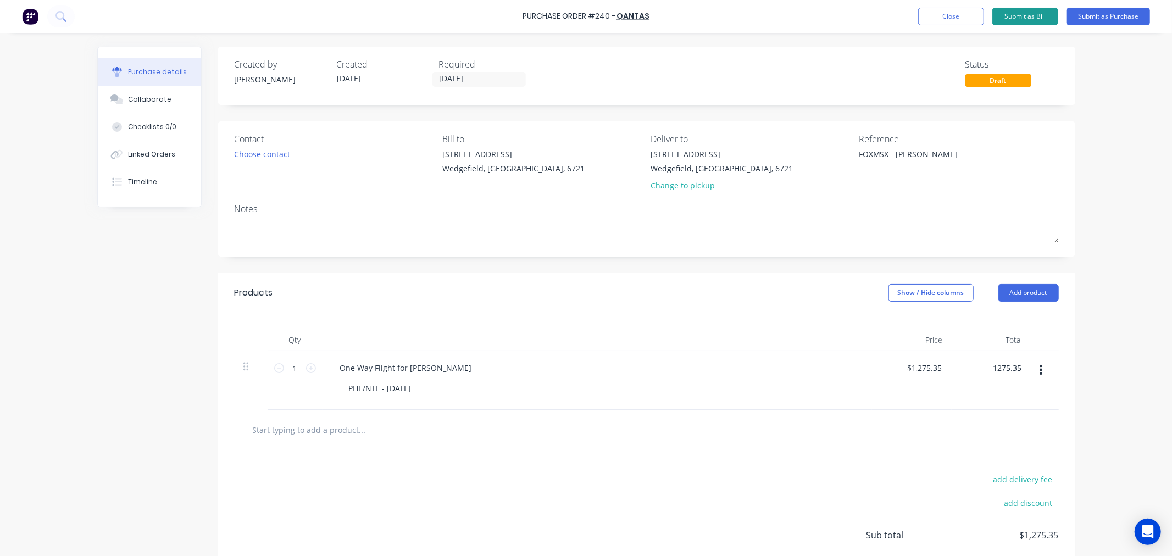
type textarea "x"
type input "$1,275.35"
click at [1012, 13] on button "Submit as Bill" at bounding box center [1026, 17] width 66 height 18
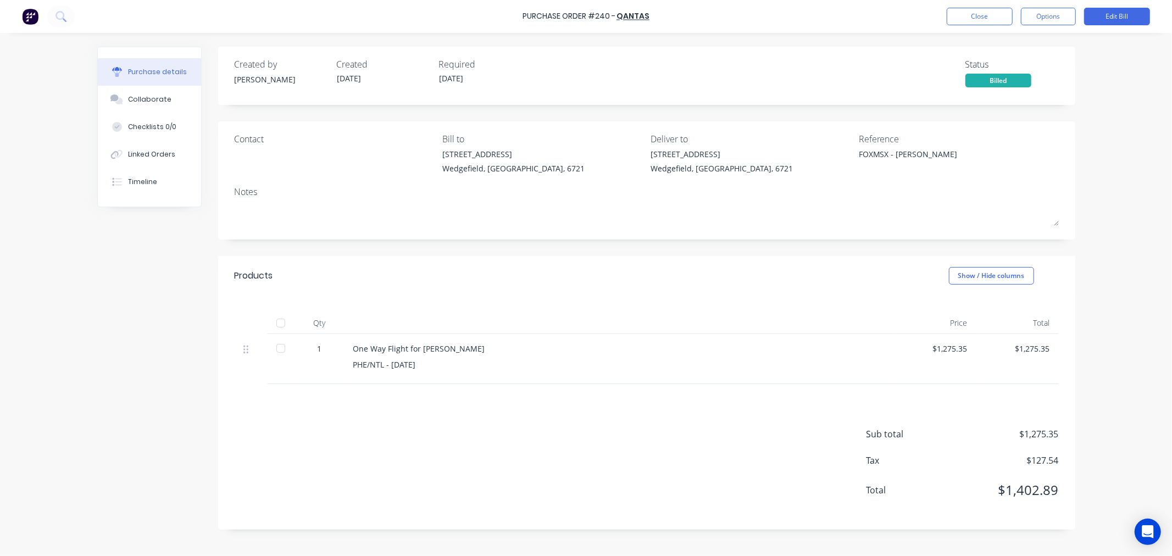
click at [279, 325] on div at bounding box center [281, 323] width 22 height 22
click at [964, 21] on button "Close" at bounding box center [980, 17] width 66 height 18
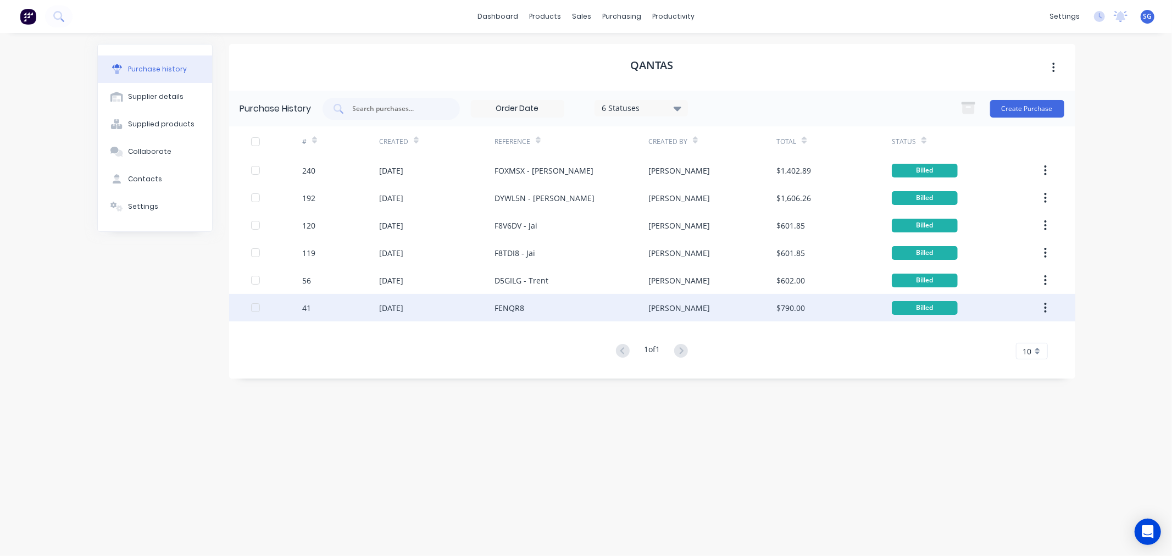
click at [639, 307] on div "FENQR8" at bounding box center [572, 307] width 154 height 27
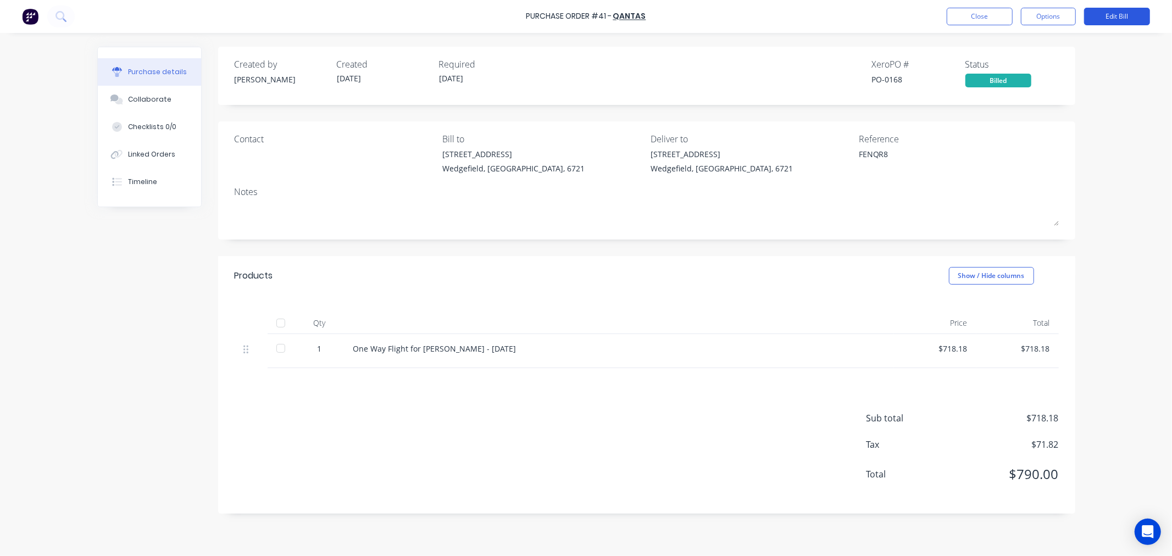
click at [1111, 19] on button "Edit Bill" at bounding box center [1117, 17] width 66 height 18
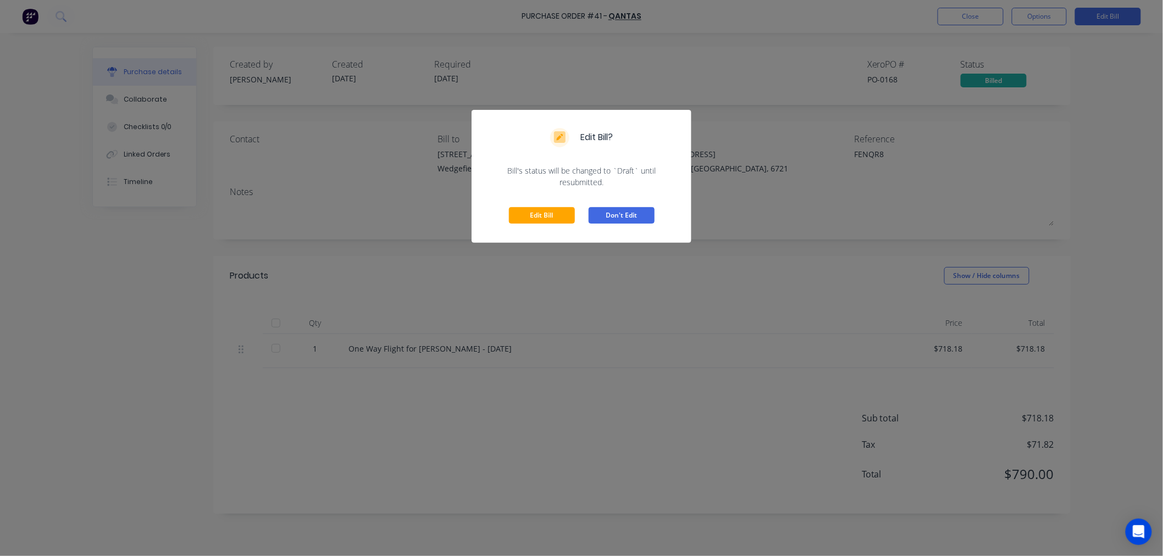
click at [618, 217] on button "Don't Edit" at bounding box center [622, 215] width 66 height 16
type textarea "x"
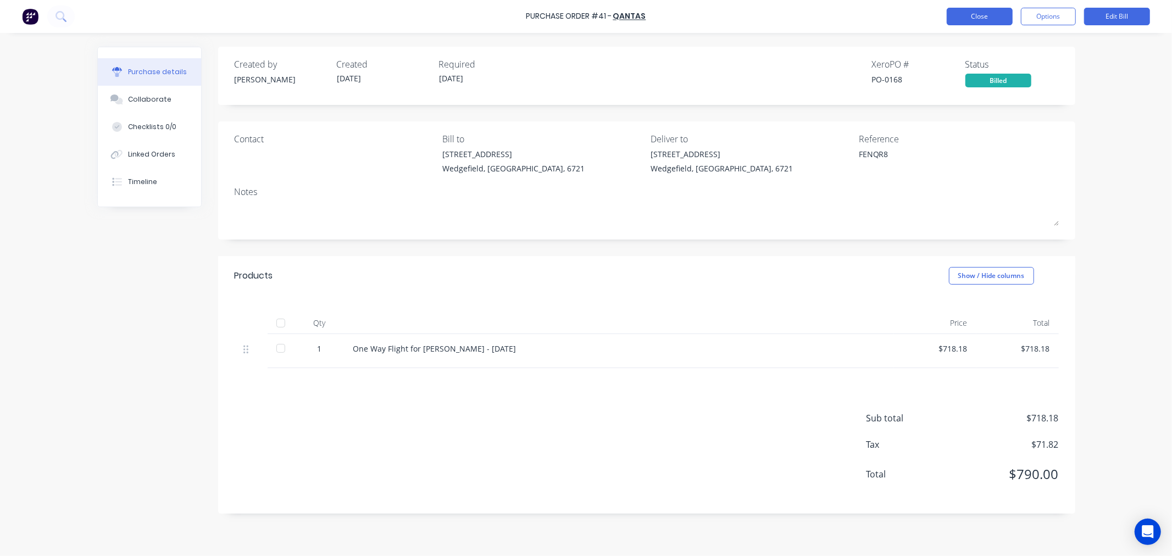
click at [993, 21] on button "Close" at bounding box center [980, 17] width 66 height 18
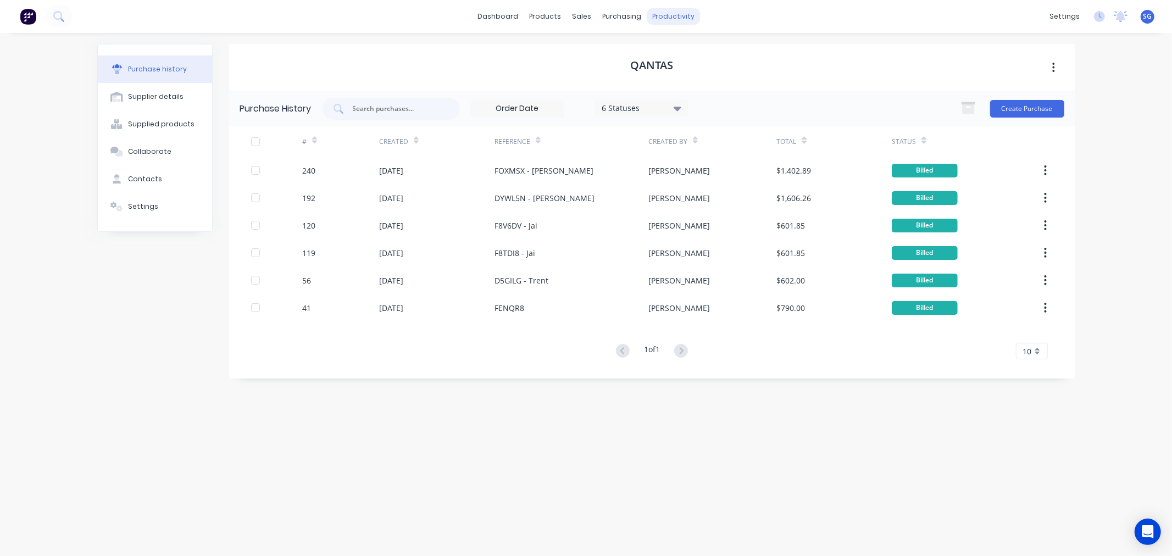
click at [668, 20] on div "productivity" at bounding box center [673, 16] width 53 height 16
click at [680, 45] on link "Workflow" at bounding box center [717, 52] width 146 height 22
